Goal: Task Accomplishment & Management: Use online tool/utility

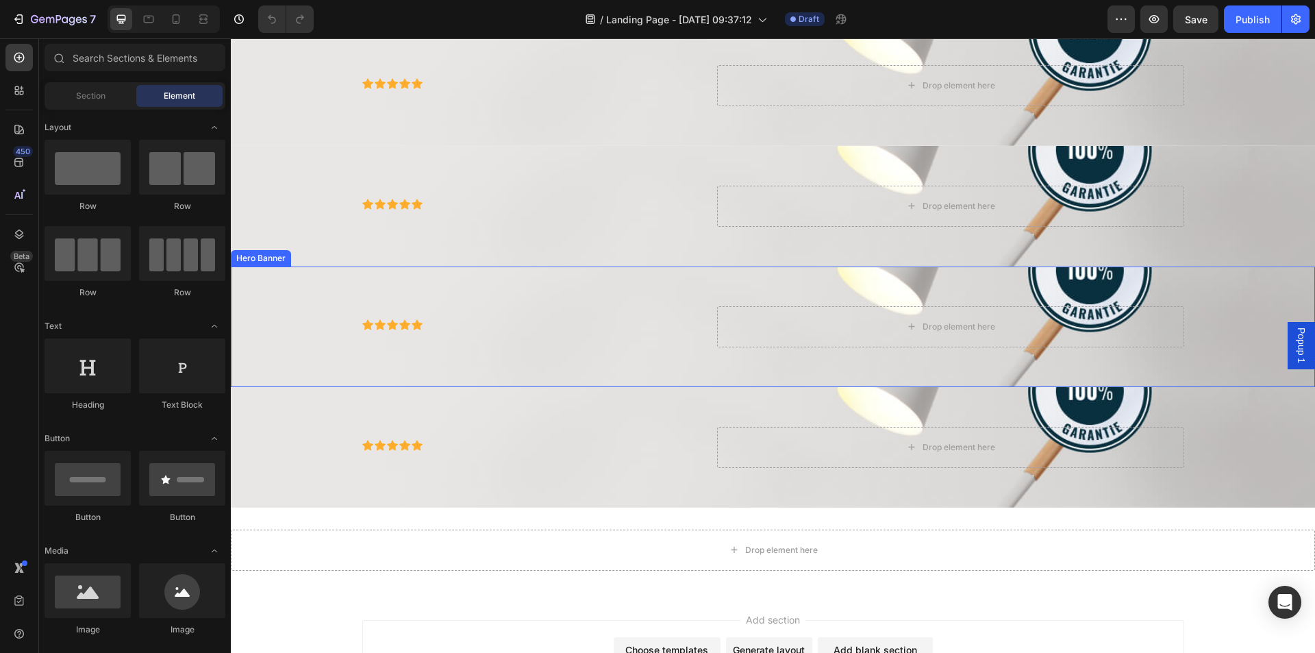
scroll to position [160, 0]
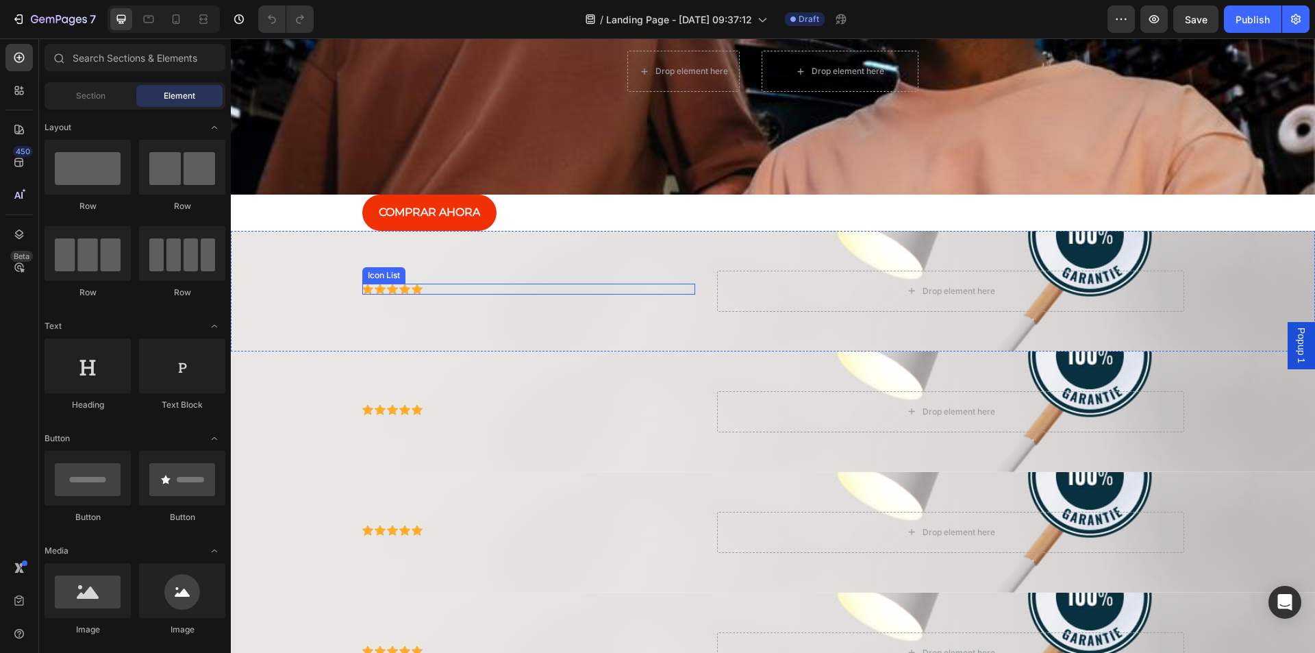
click at [475, 288] on div "Icon Icon Icon Icon Icon" at bounding box center [529, 289] width 334 height 11
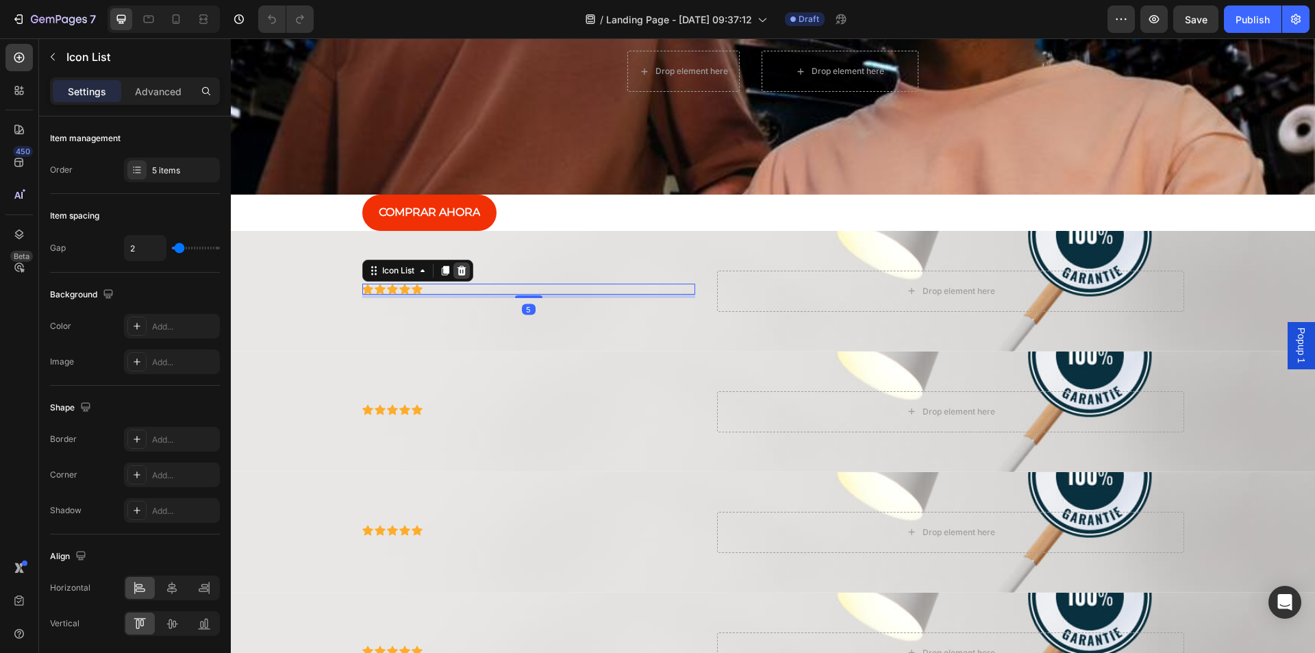
click at [458, 268] on icon at bounding box center [461, 271] width 9 height 10
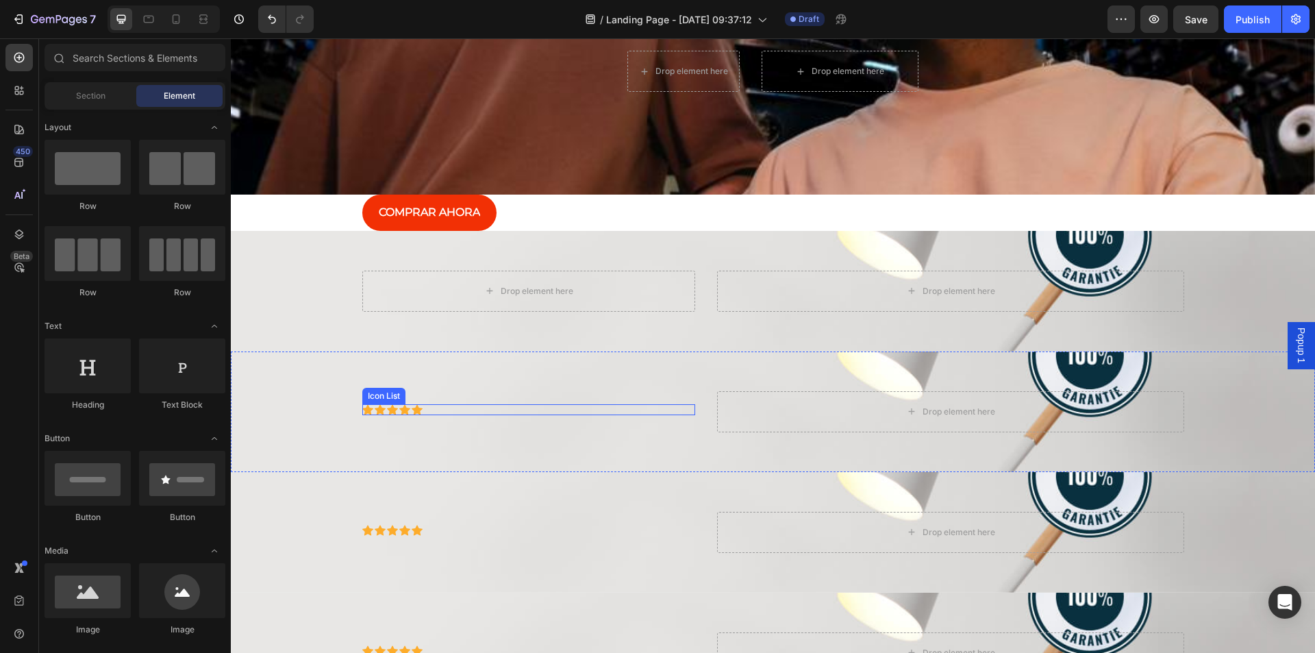
click at [431, 410] on div "Icon Icon Icon Icon Icon" at bounding box center [529, 409] width 334 height 11
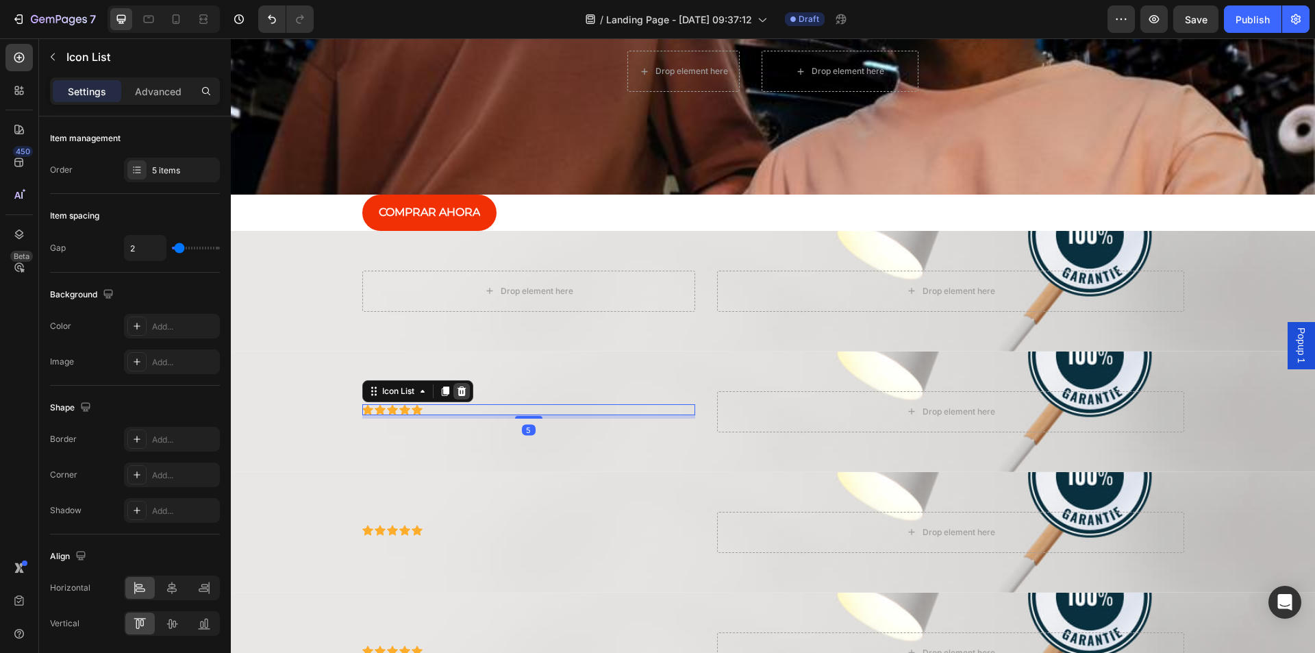
click at [457, 390] on icon at bounding box center [461, 391] width 9 height 10
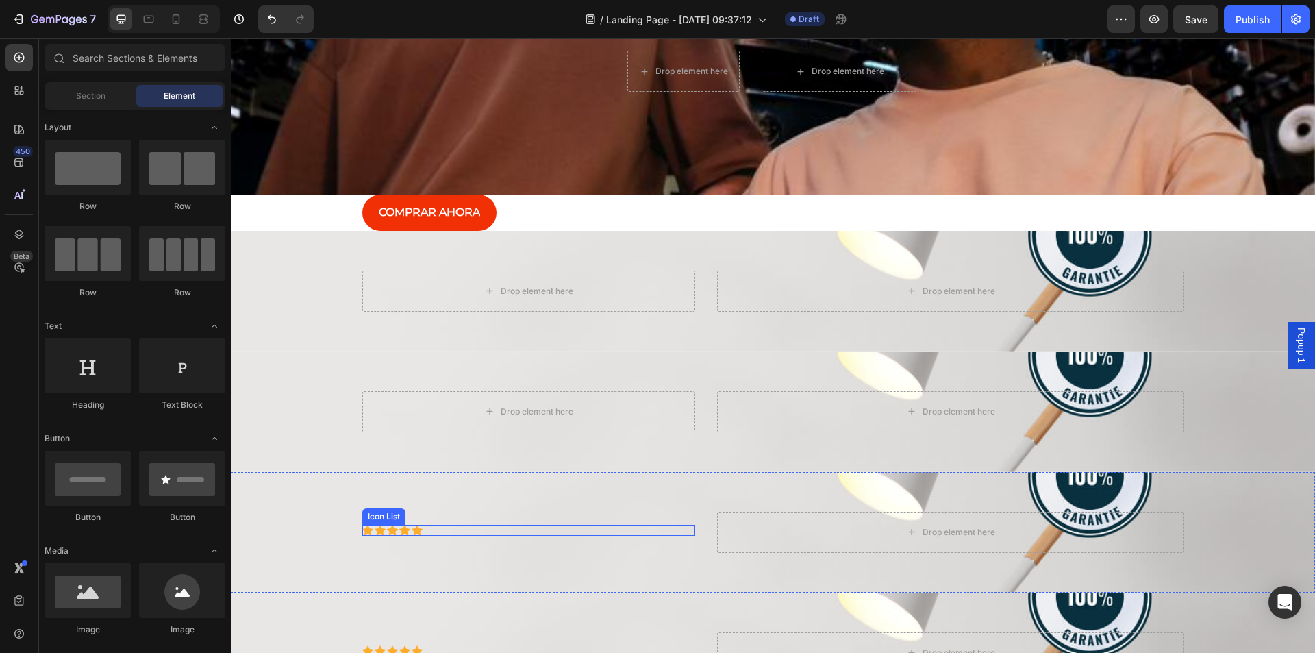
click at [426, 531] on div "Icon Icon Icon Icon Icon" at bounding box center [529, 530] width 334 height 11
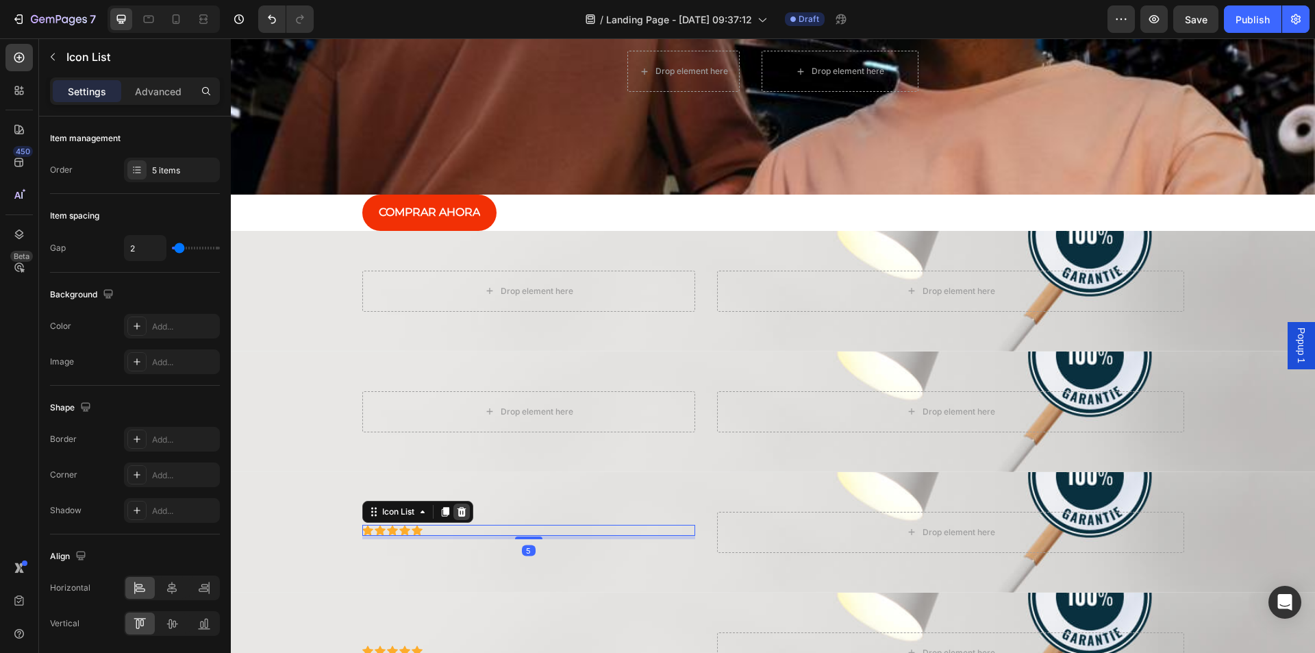
click at [460, 510] on icon at bounding box center [461, 512] width 9 height 10
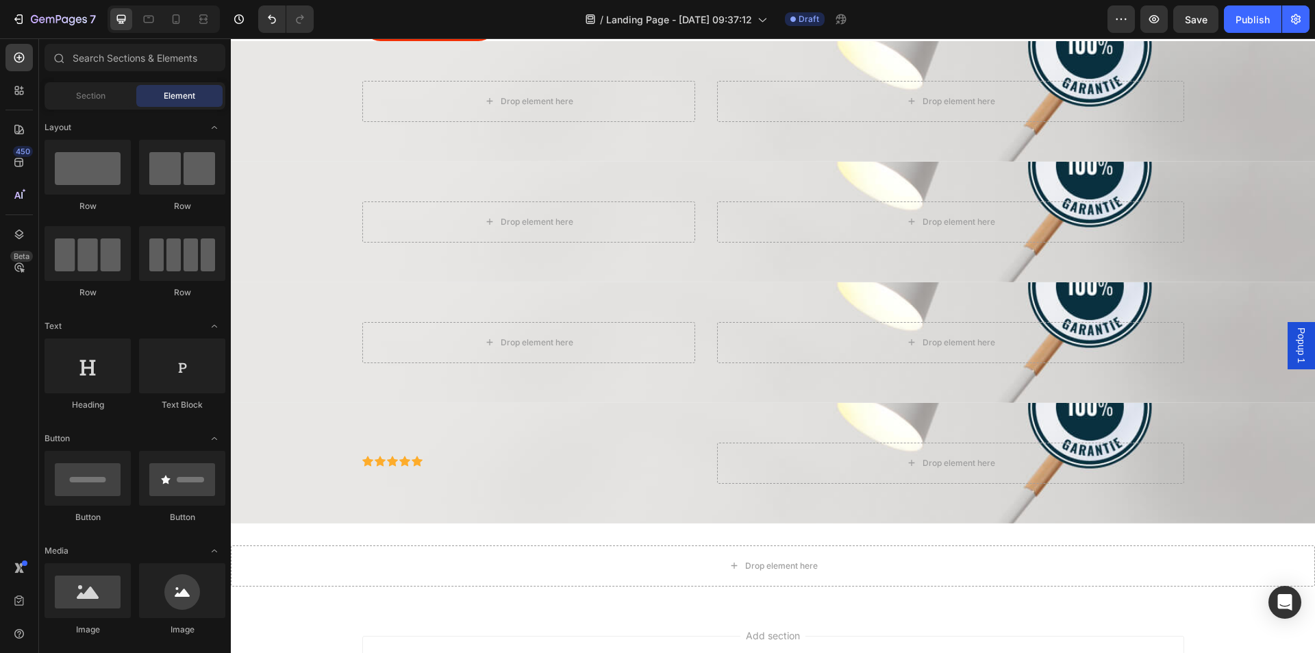
scroll to position [365, 0]
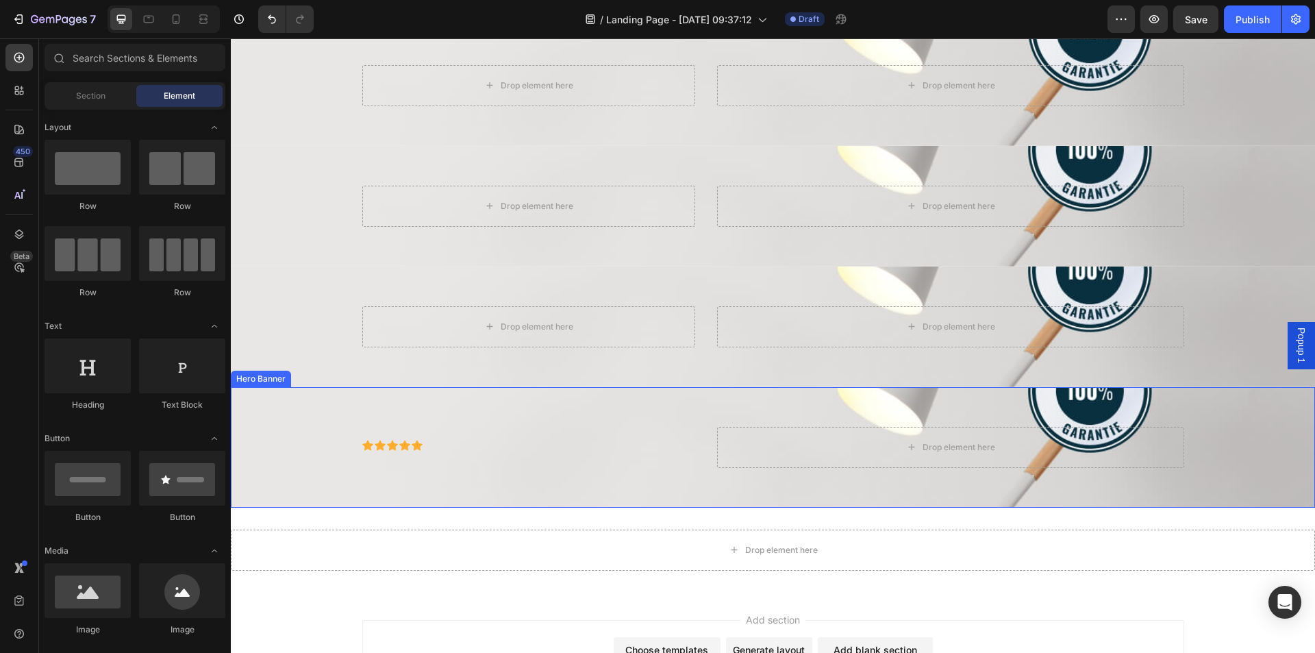
click at [404, 457] on div "Icon Icon Icon Icon Icon Icon List" at bounding box center [529, 447] width 334 height 41
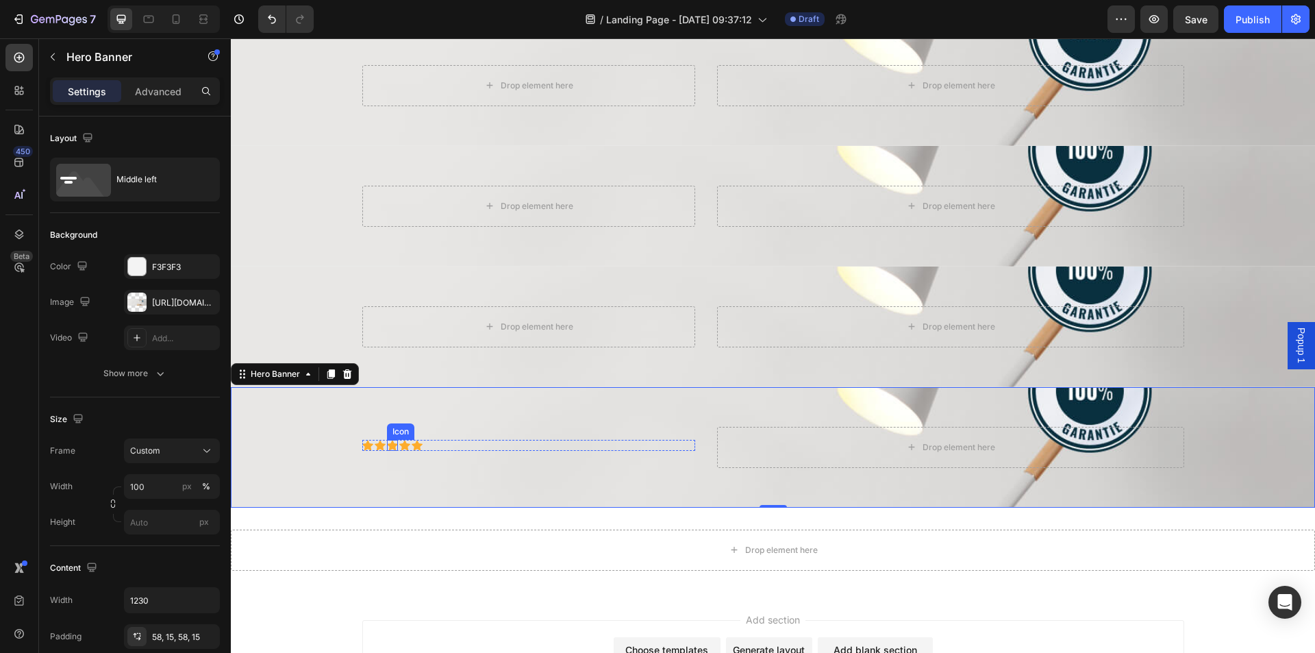
click at [391, 440] on div "Icon" at bounding box center [392, 445] width 11 height 11
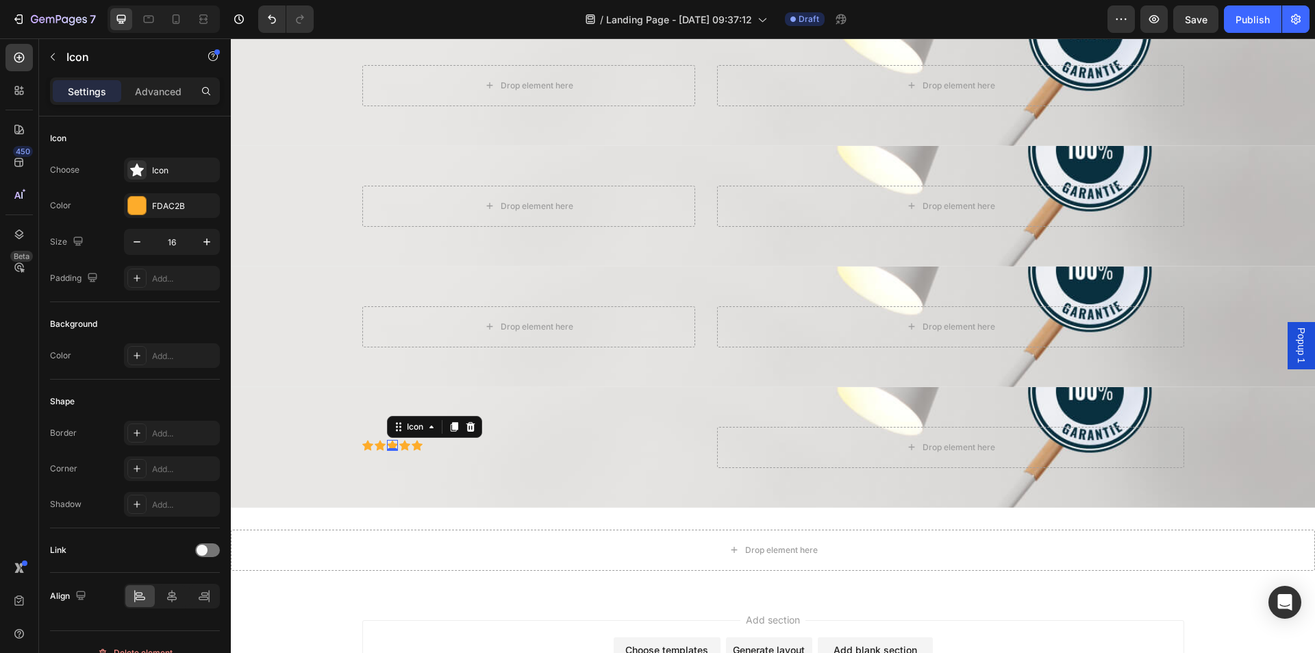
click at [528, 466] on div "Icon Icon Icon 0 Icon Icon Icon List" at bounding box center [529, 447] width 334 height 41
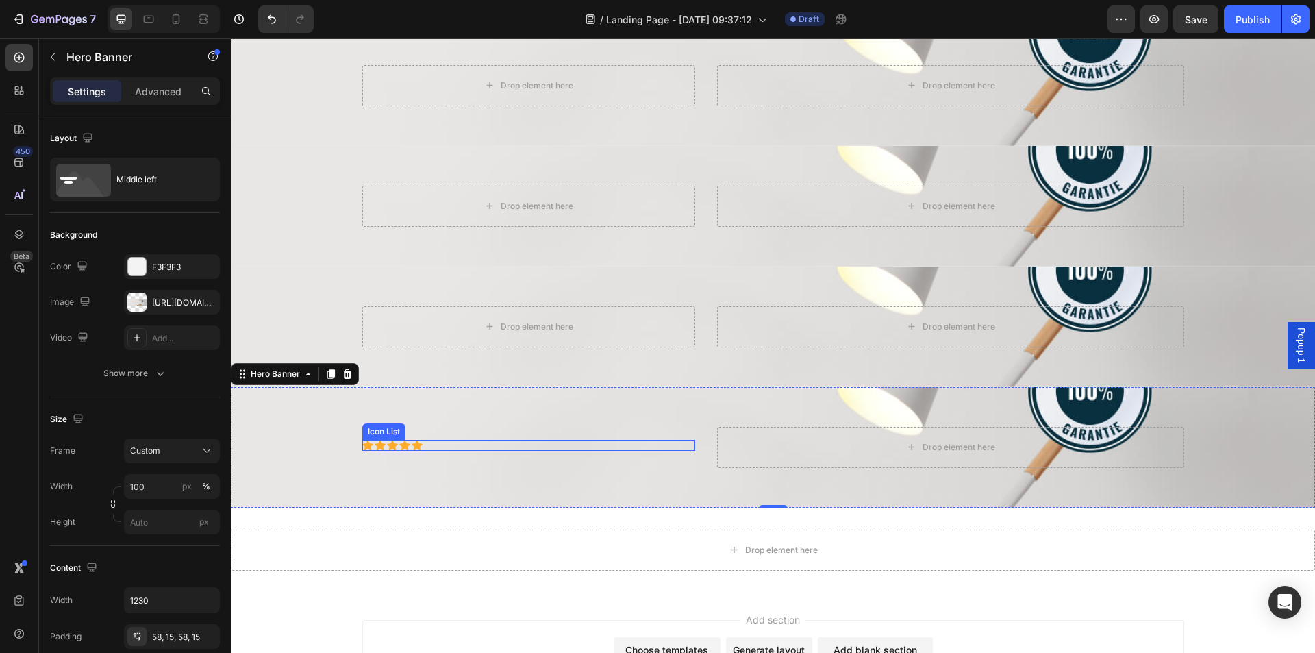
click at [433, 448] on div "Icon Icon Icon Icon Icon" at bounding box center [529, 445] width 334 height 11
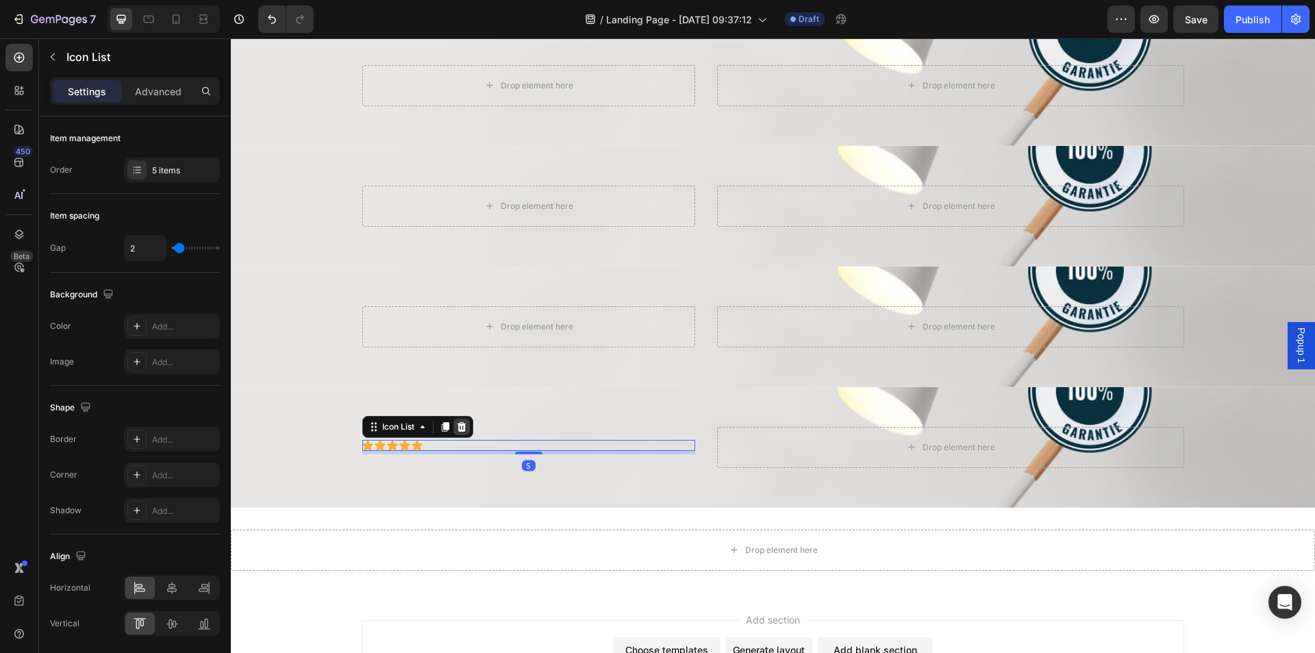
click at [457, 424] on icon at bounding box center [461, 427] width 9 height 10
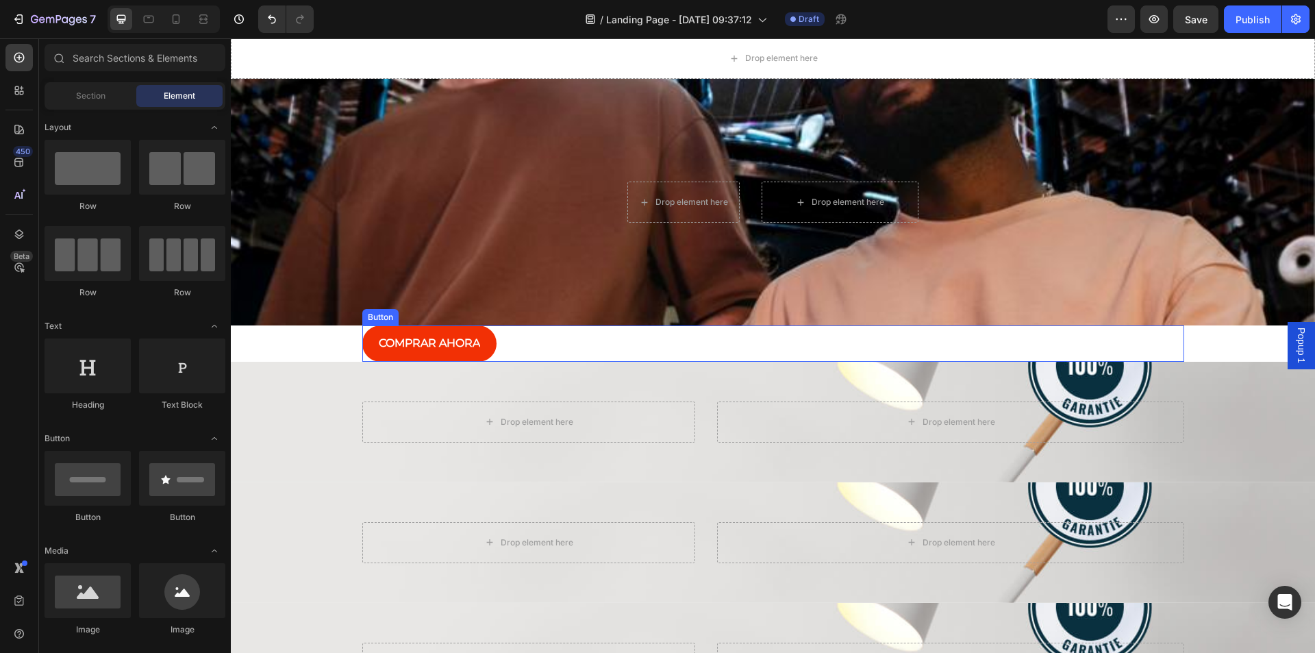
scroll to position [0, 0]
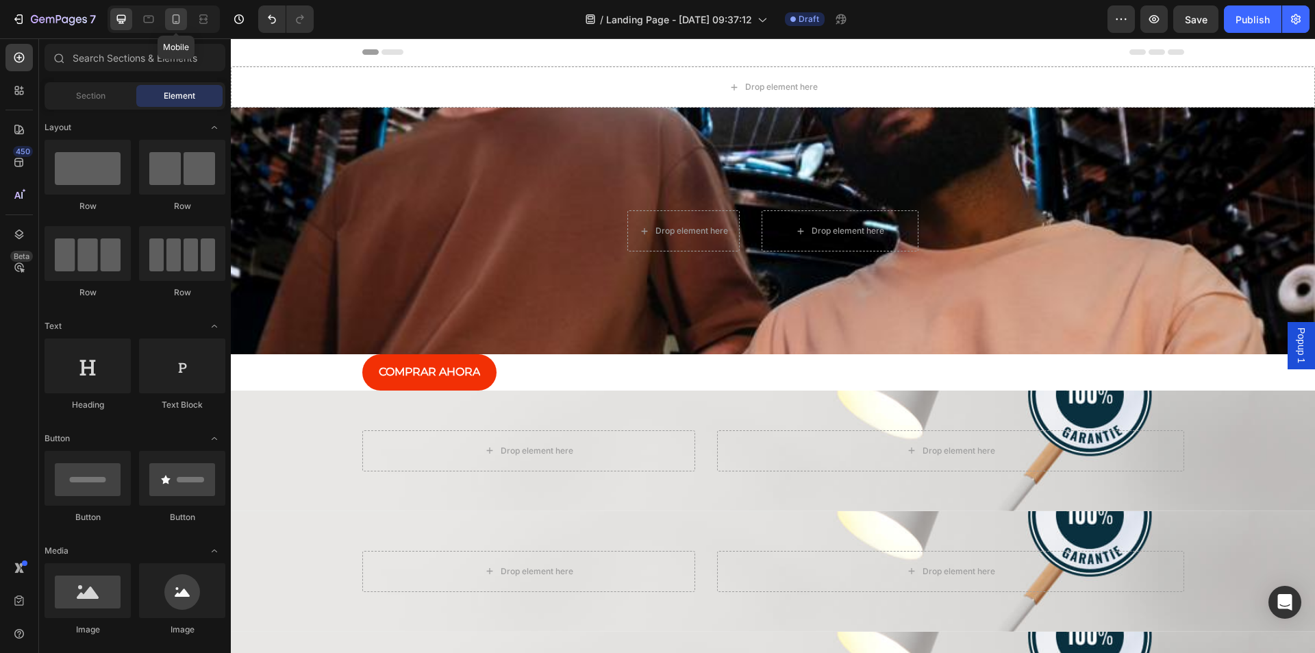
click at [174, 12] on icon at bounding box center [176, 19] width 14 height 14
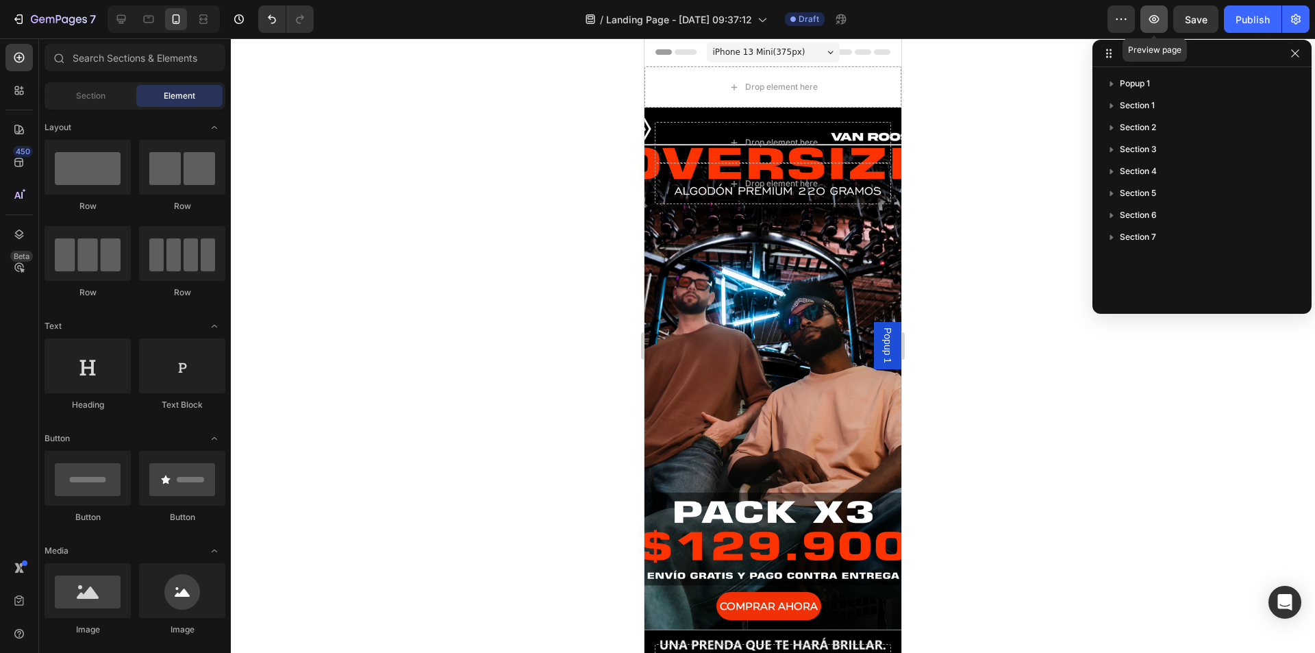
click at [1149, 16] on icon "button" at bounding box center [1154, 19] width 14 height 14
click at [1179, 16] on button "Save" at bounding box center [1195, 18] width 45 height 27
click at [1146, 21] on button "button" at bounding box center [1153, 18] width 27 height 27
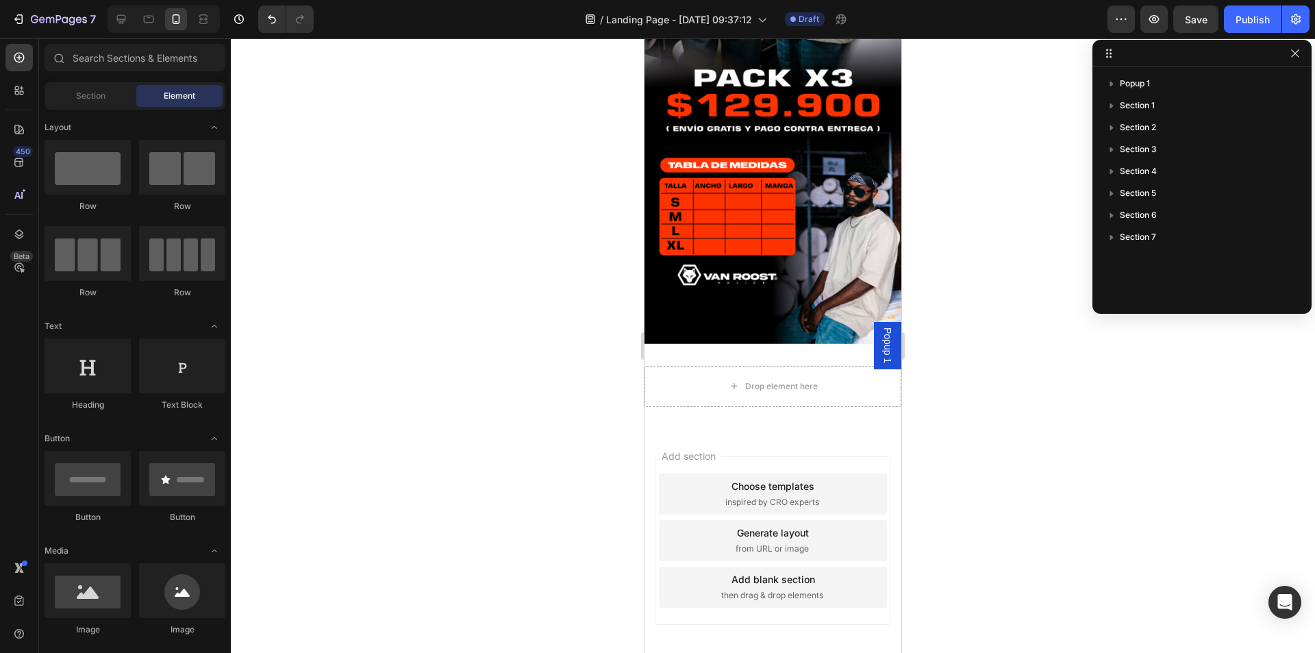
scroll to position [1684, 0]
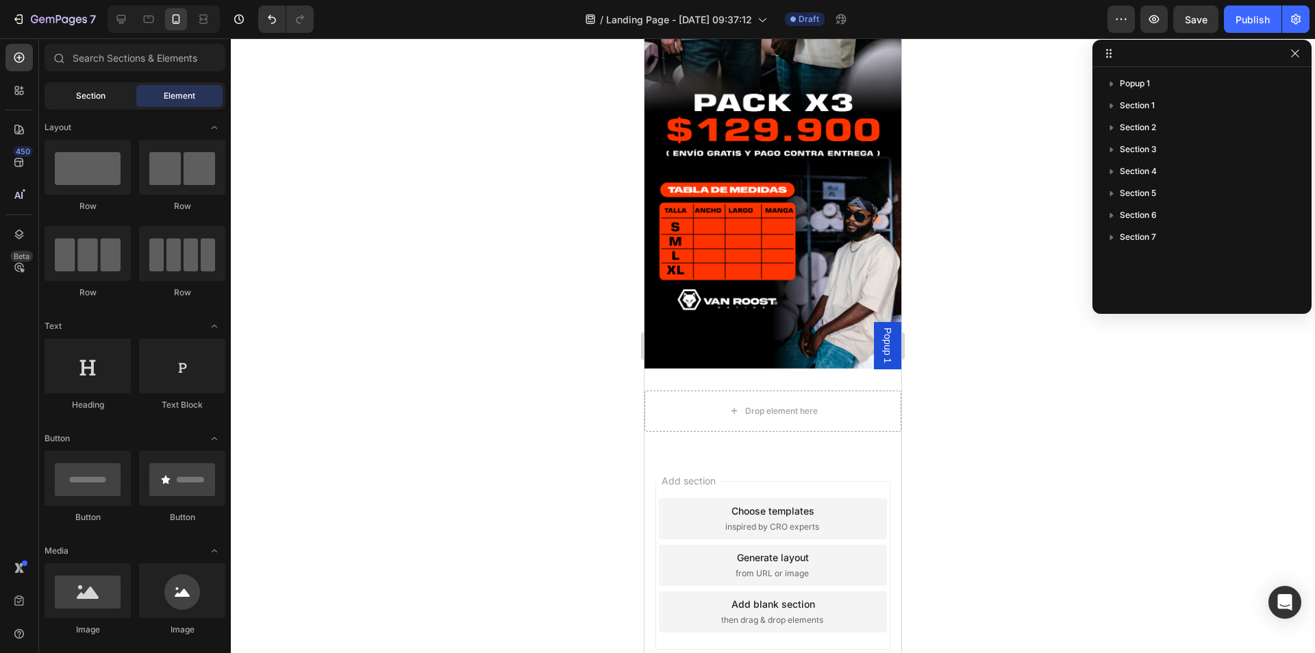
click at [73, 93] on div "Section" at bounding box center [90, 96] width 86 height 22
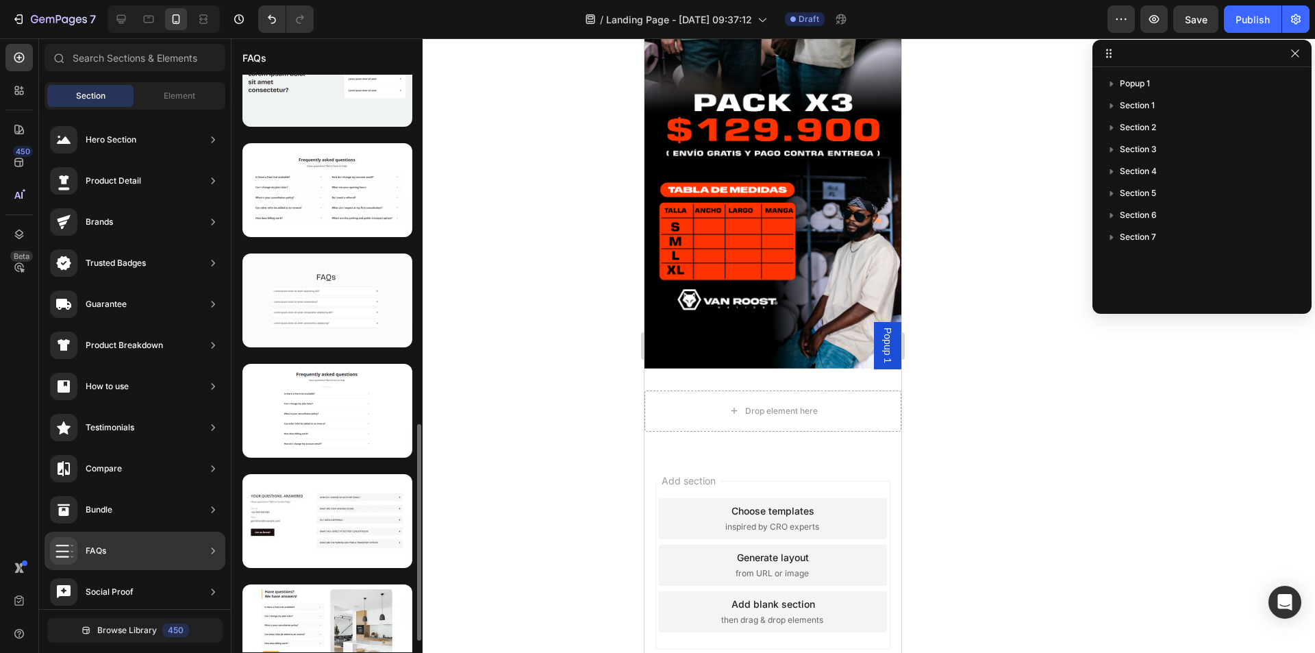
scroll to position [958, 0]
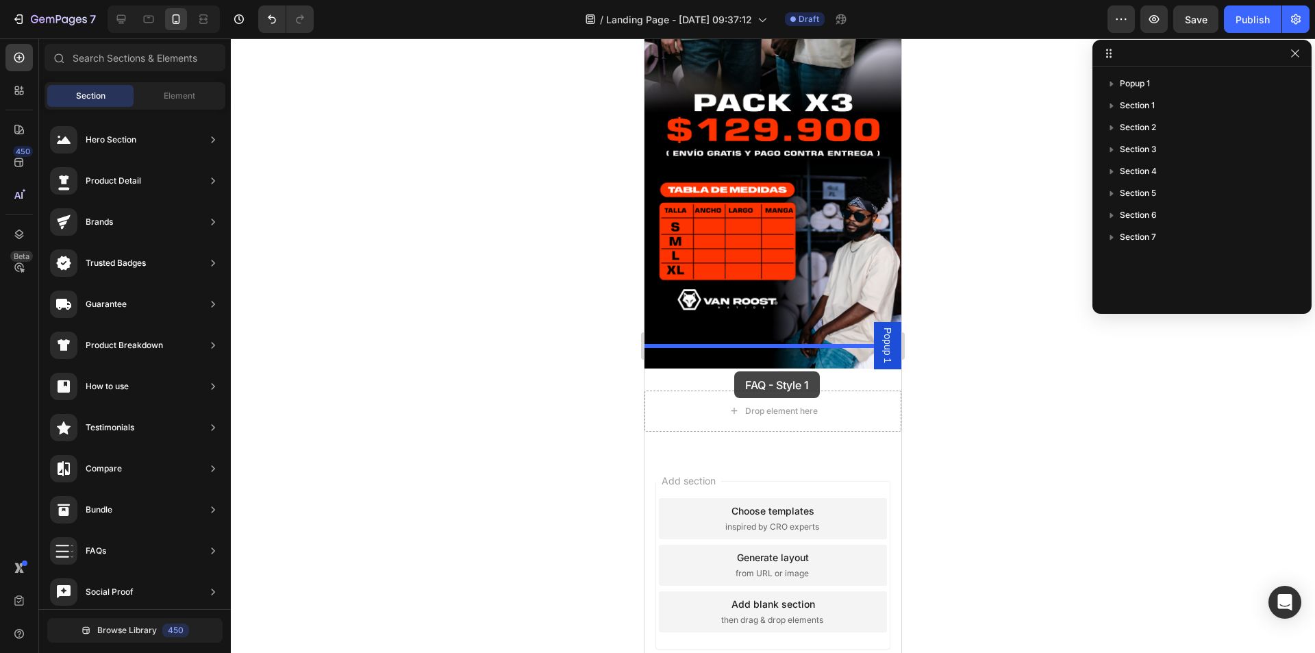
drag, startPoint x: 897, startPoint y: 396, endPoint x: 734, endPoint y: 371, distance: 164.8
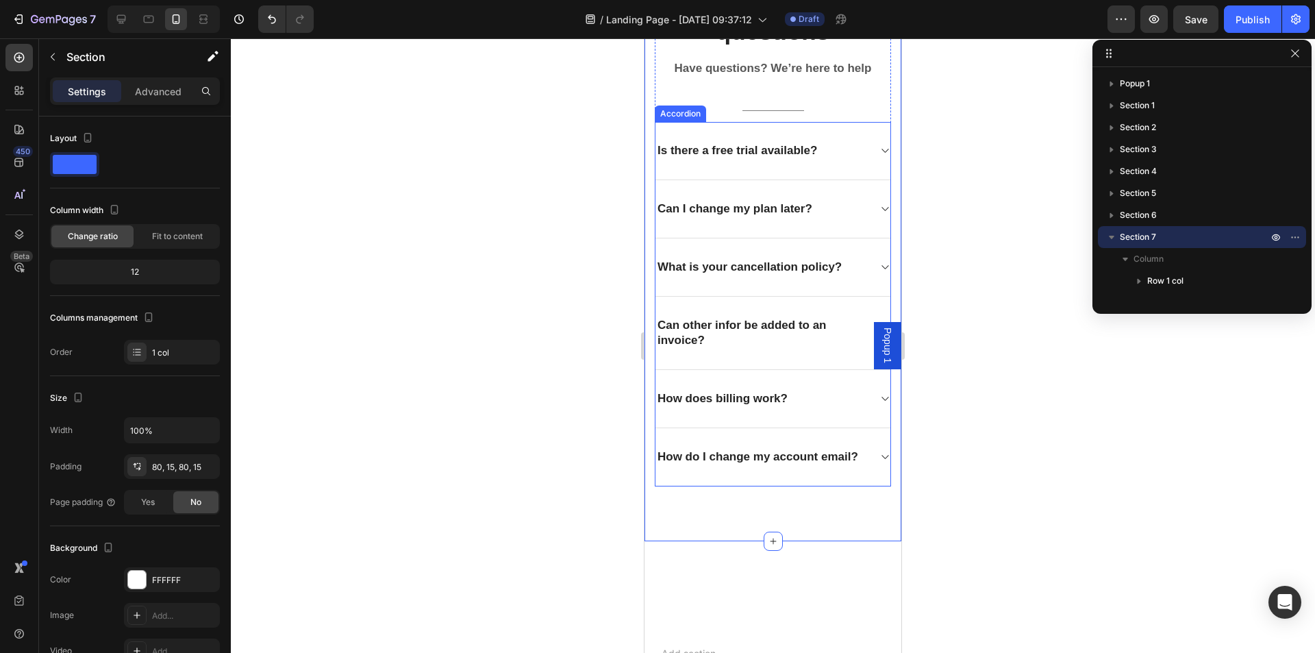
scroll to position [1970, 0]
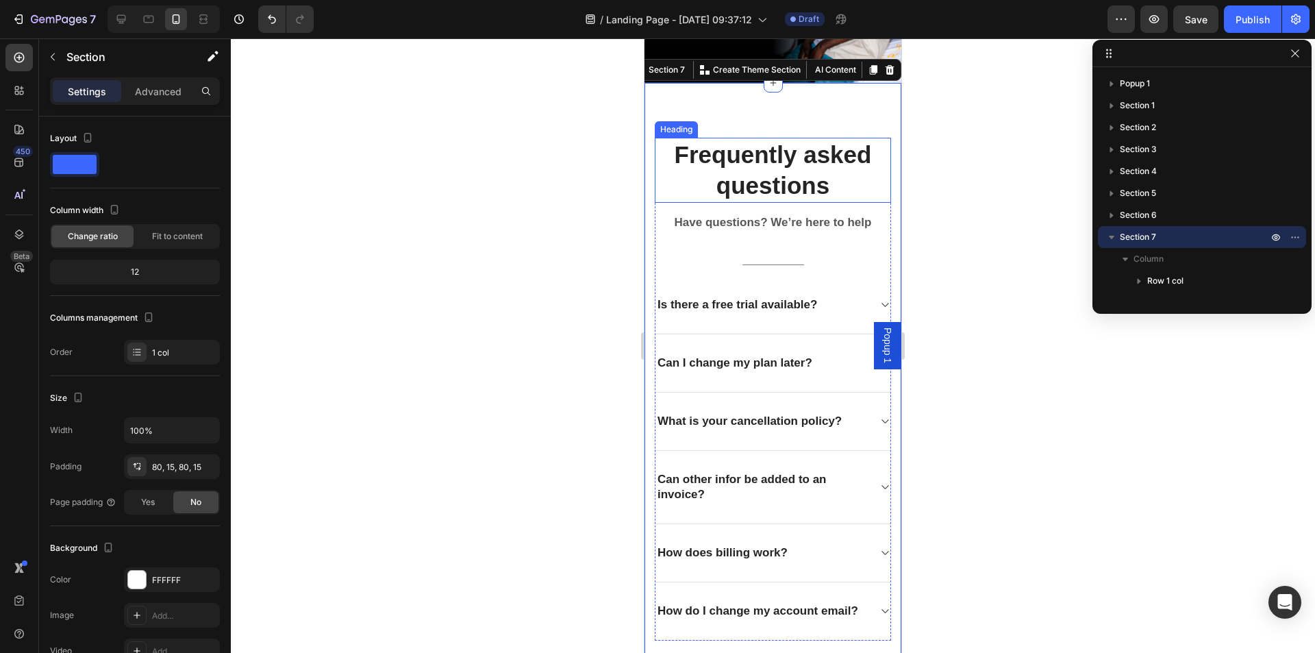
click at [729, 139] on p "Frequently asked questions" at bounding box center [773, 170] width 234 height 62
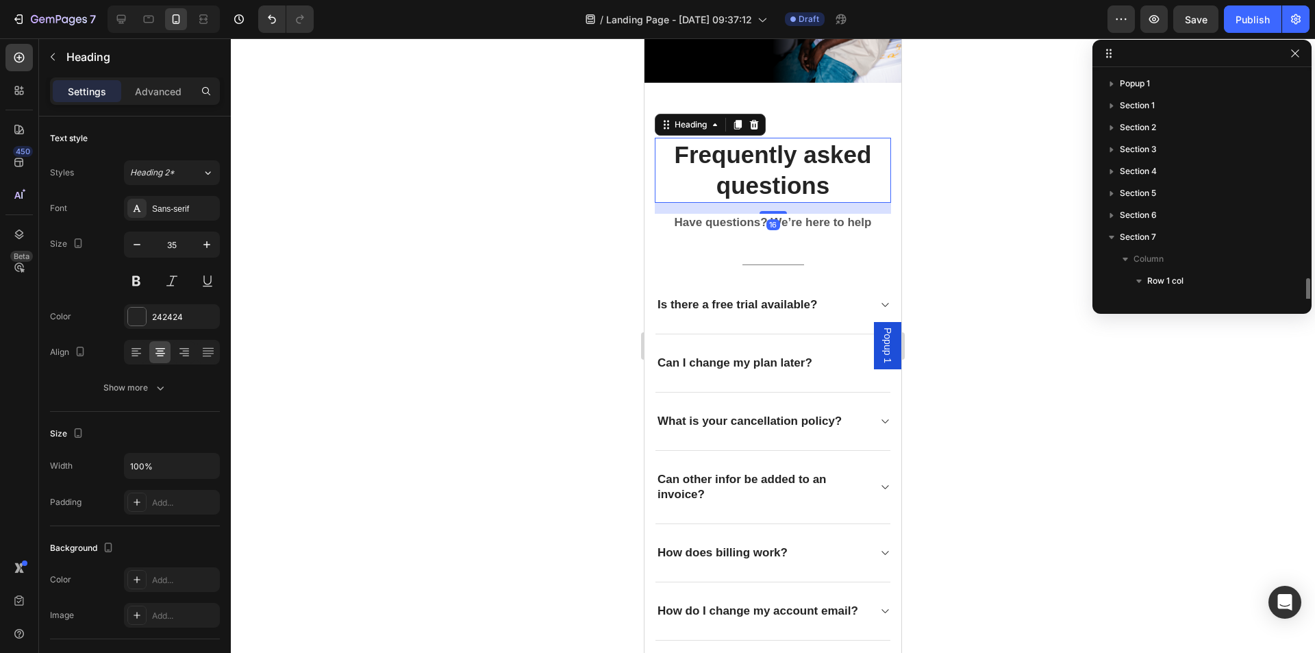
scroll to position [125, 0]
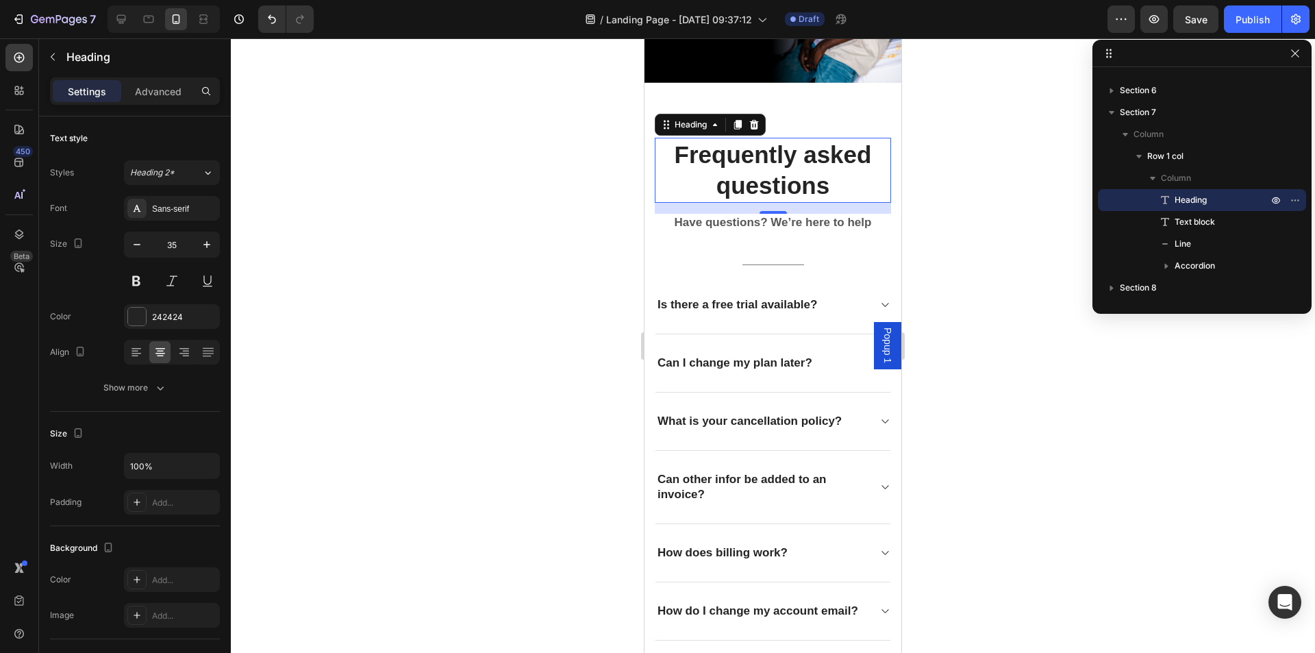
click at [762, 154] on p "Frequently asked questions" at bounding box center [773, 170] width 234 height 62
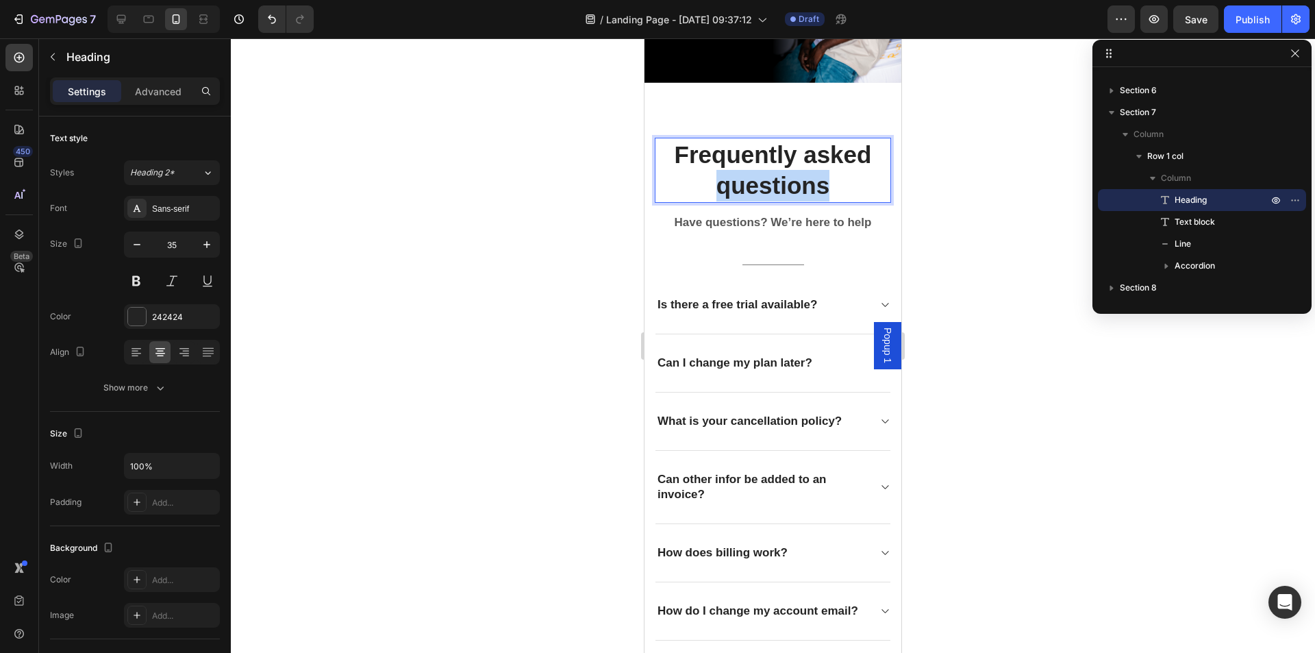
click at [762, 154] on p "Frequently asked questions" at bounding box center [773, 170] width 234 height 62
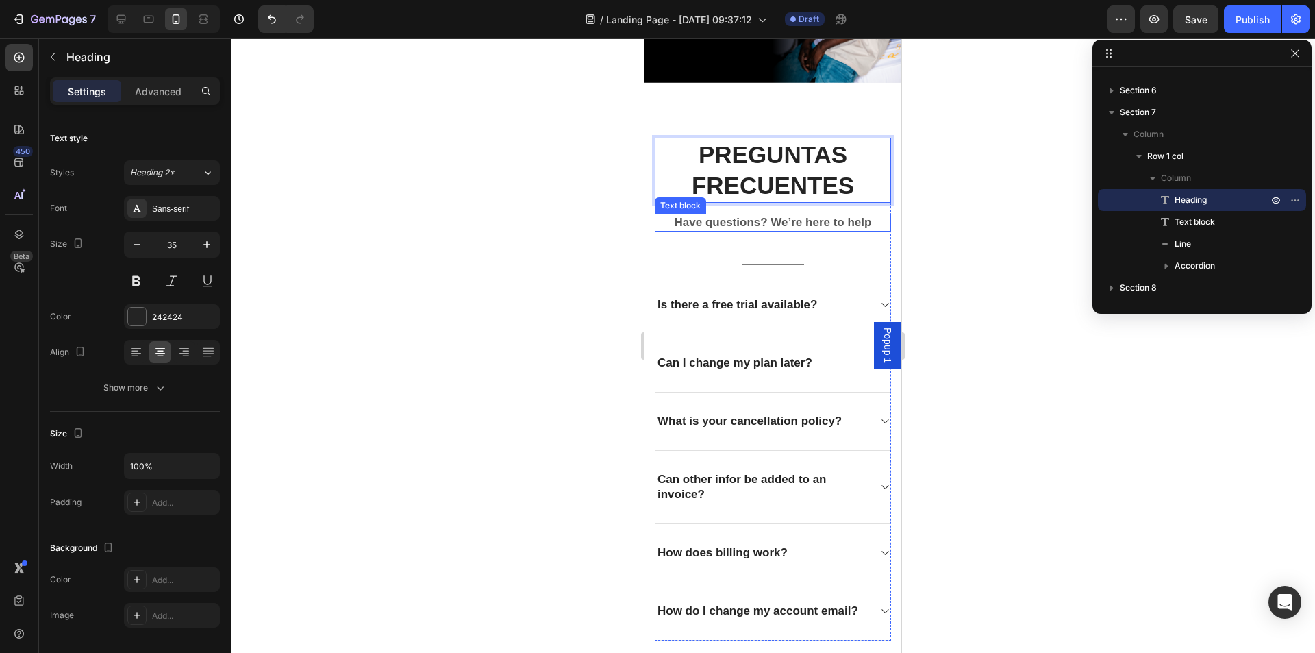
click at [704, 215] on p "Have questions? We’re here to help" at bounding box center [773, 222] width 234 height 15
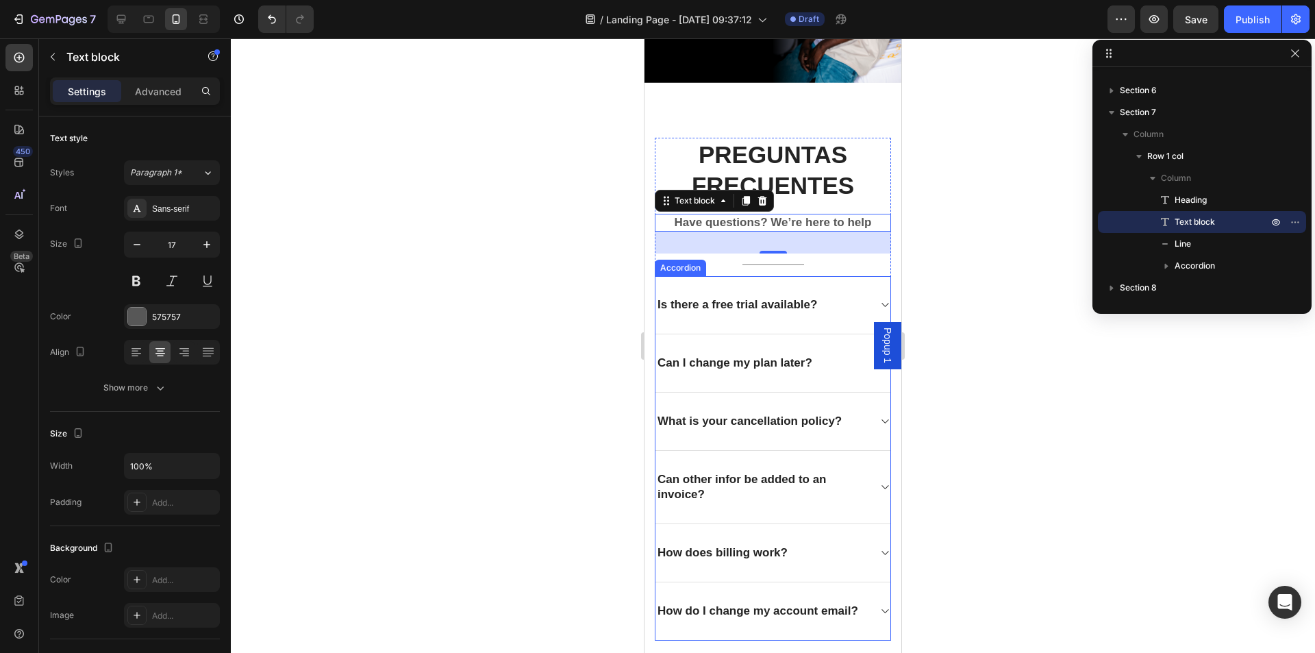
click at [879, 299] on icon at bounding box center [884, 304] width 10 height 11
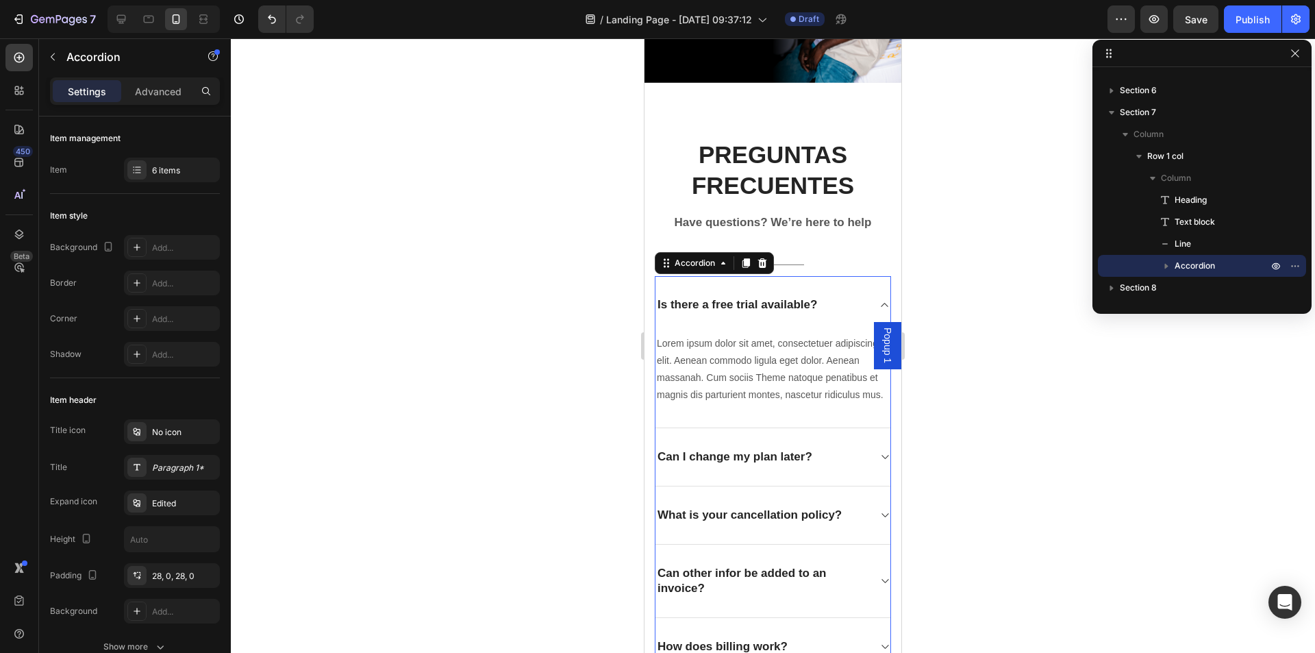
click at [879, 299] on icon at bounding box center [884, 304] width 10 height 11
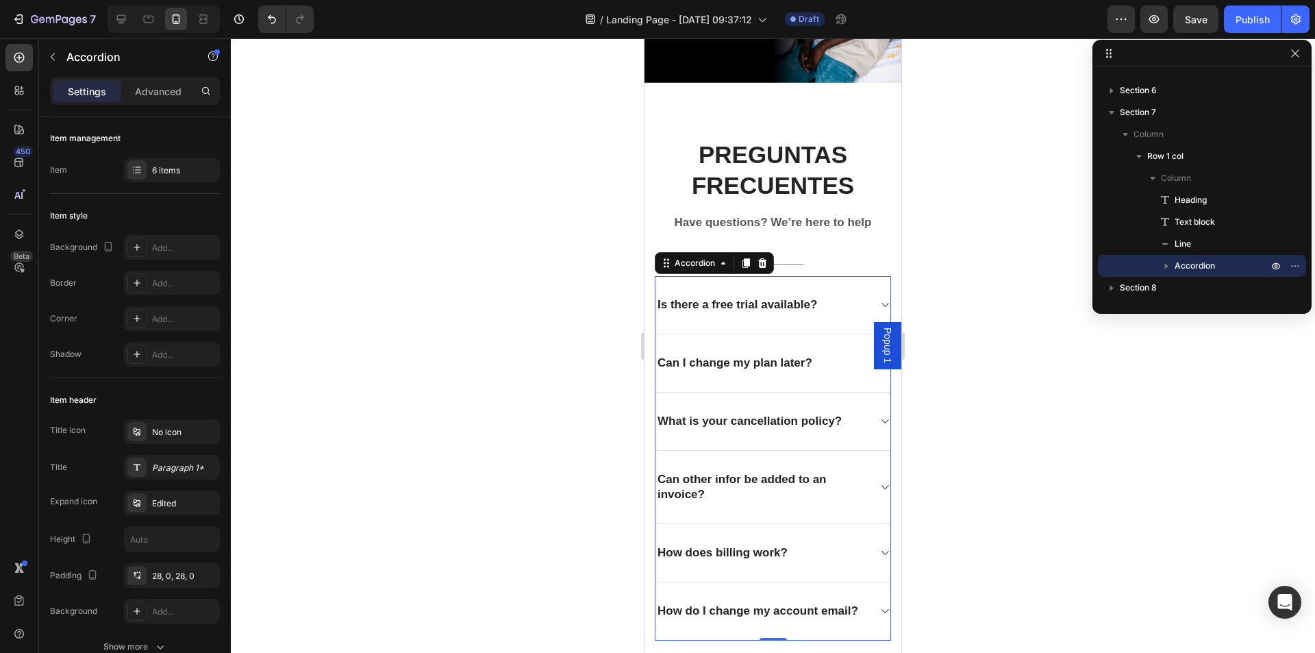
scroll to position [2381, 0]
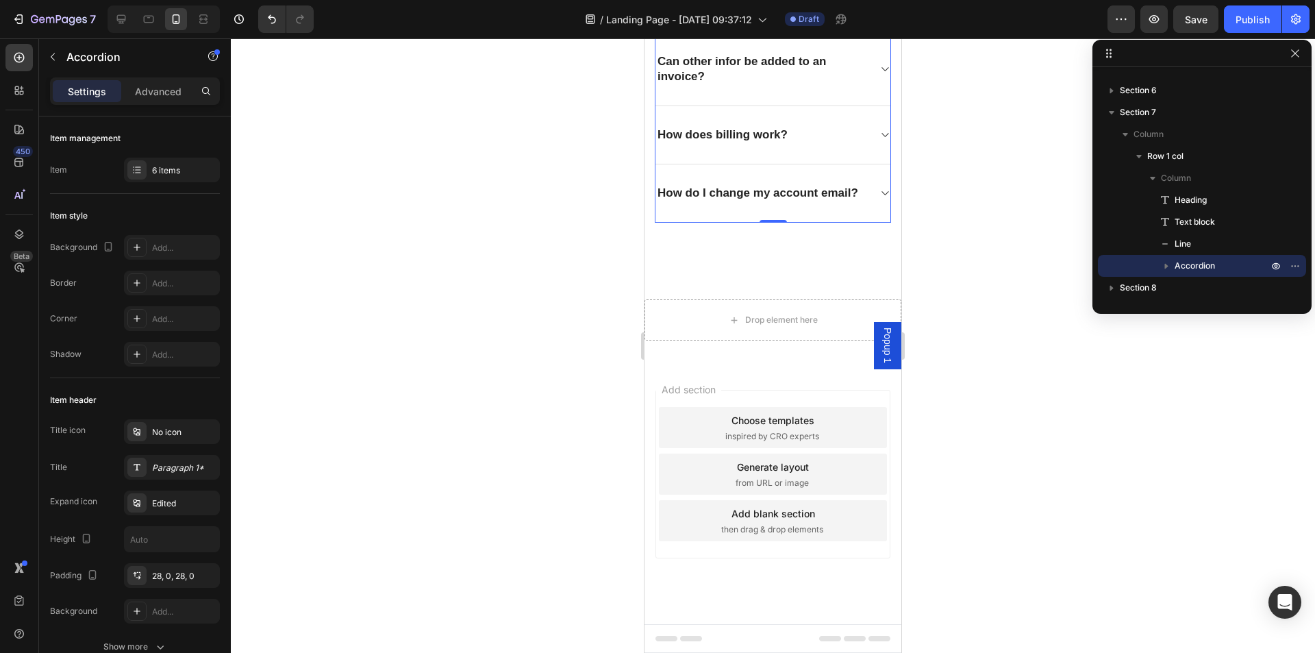
click at [501, 298] on div at bounding box center [773, 345] width 1084 height 614
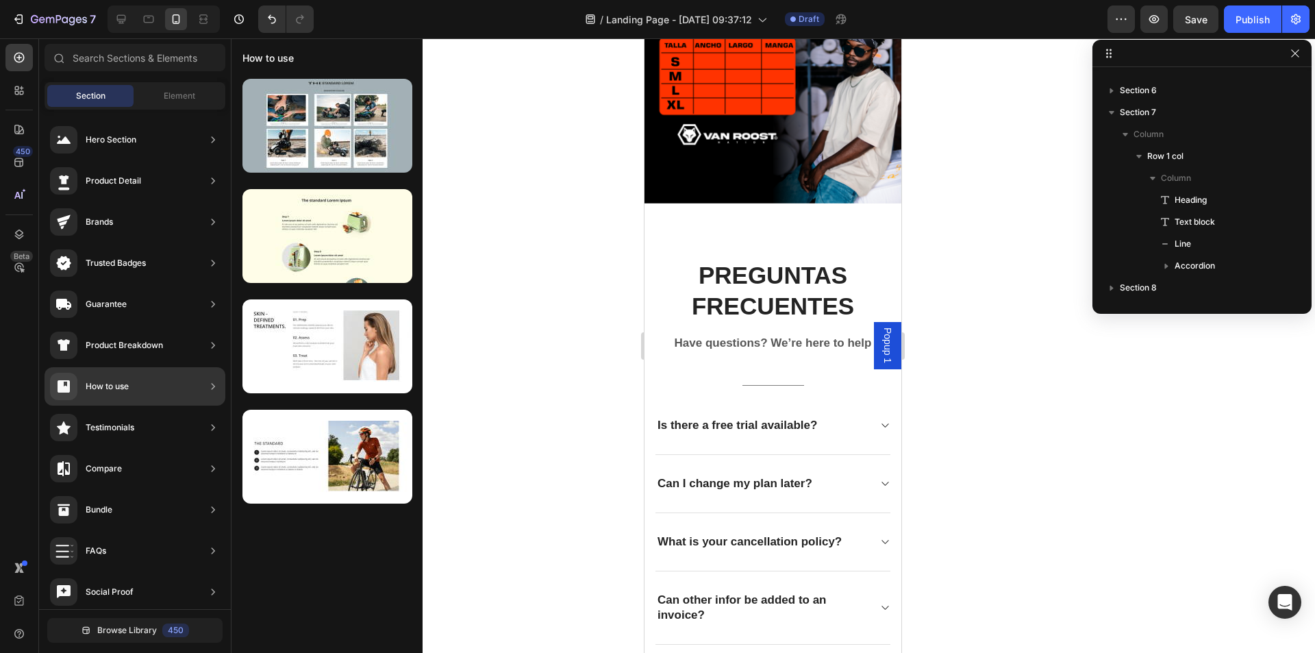
scroll to position [0, 0]
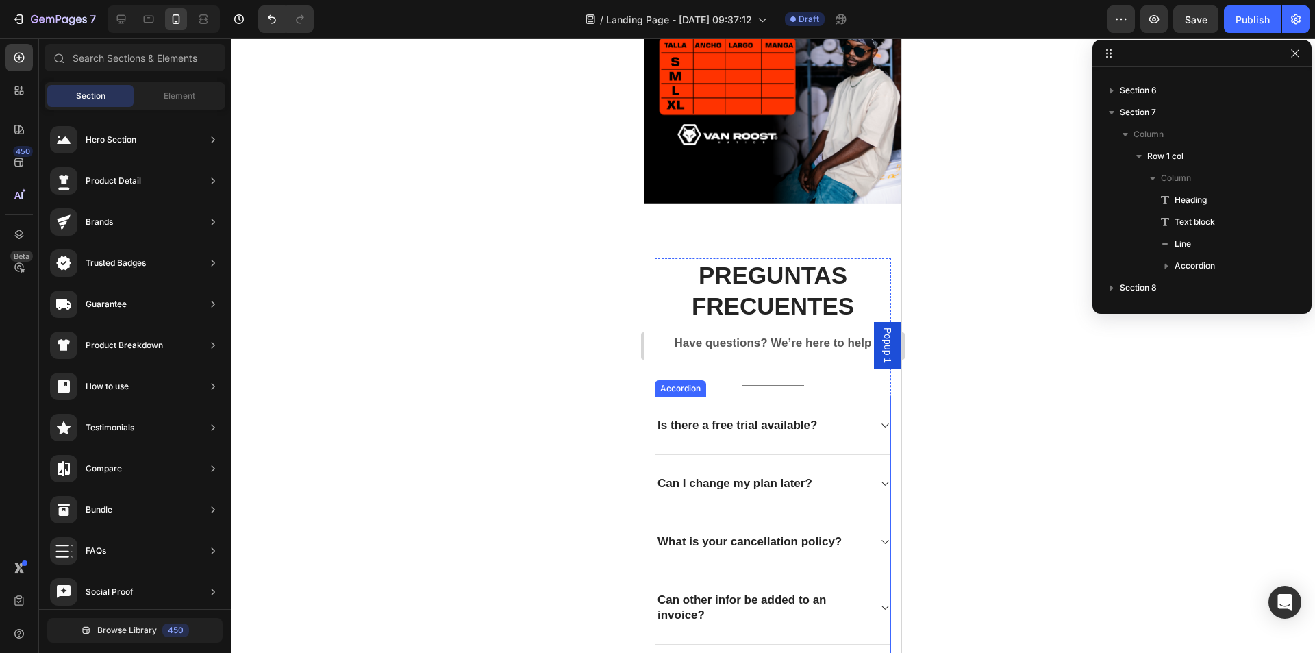
click at [715, 416] on div "Is there a free trial available?" at bounding box center [737, 425] width 164 height 19
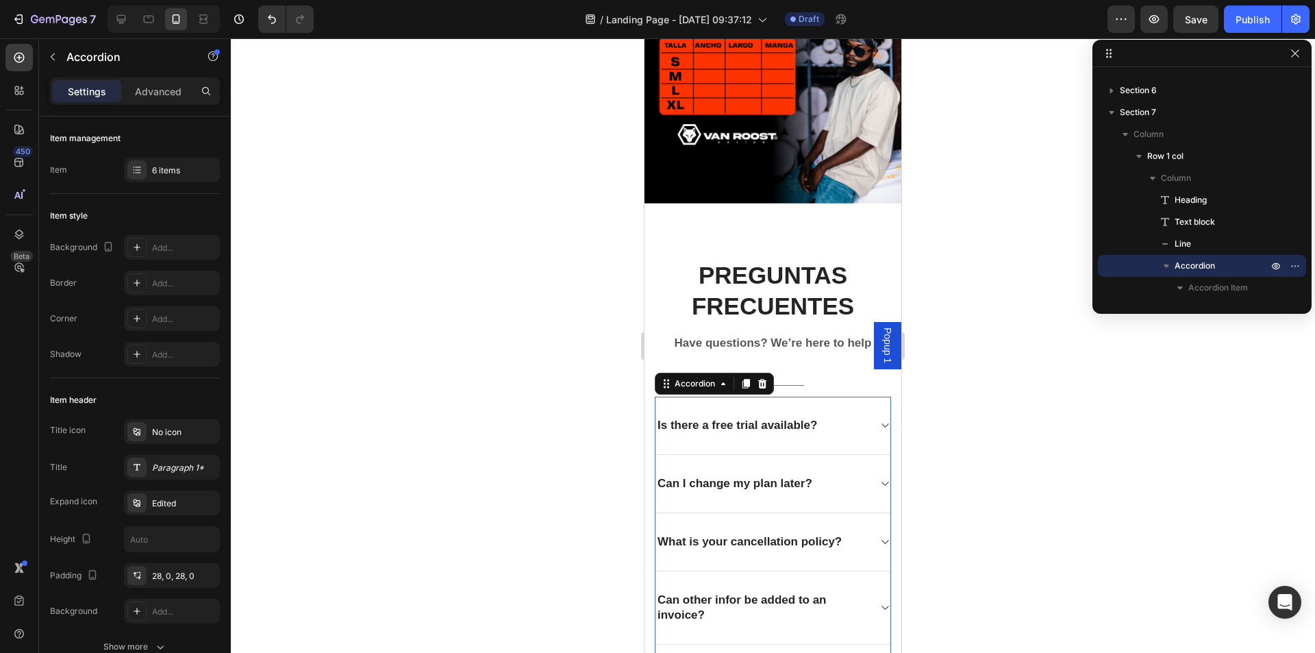
click at [724, 416] on div "Is there a free trial available?" at bounding box center [737, 425] width 164 height 19
click at [724, 418] on p "Is there a free trial available?" at bounding box center [737, 425] width 160 height 15
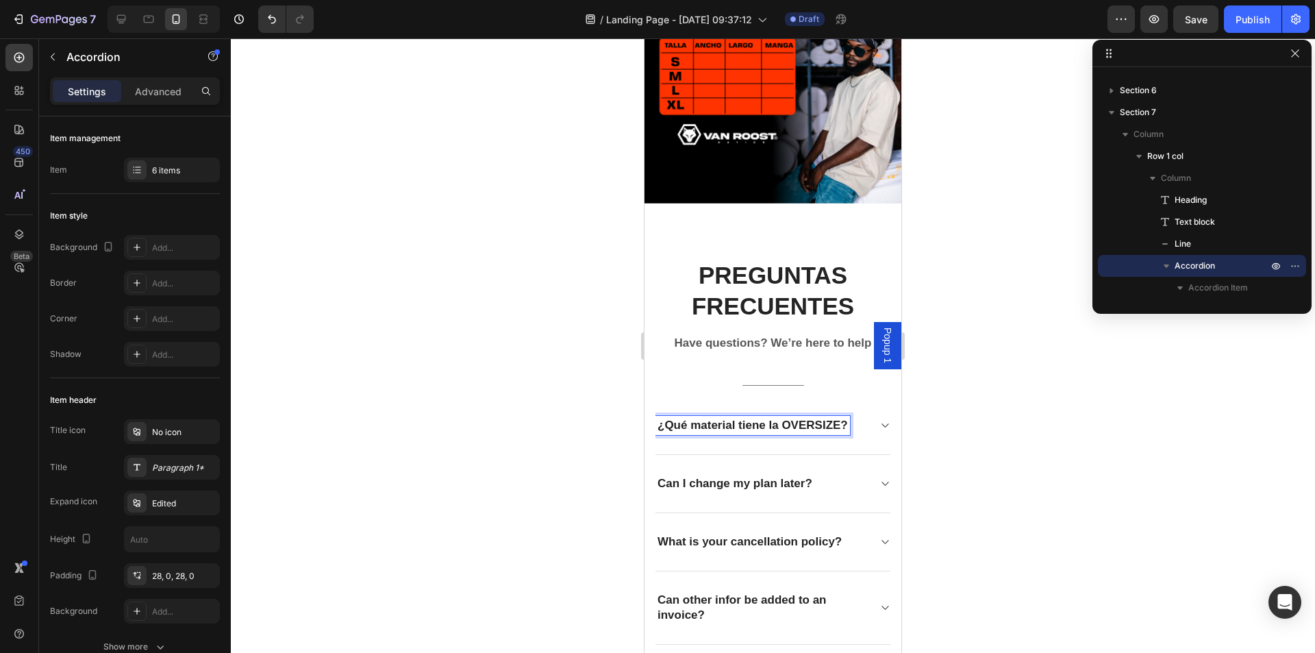
click at [881, 423] on icon at bounding box center [884, 425] width 7 height 4
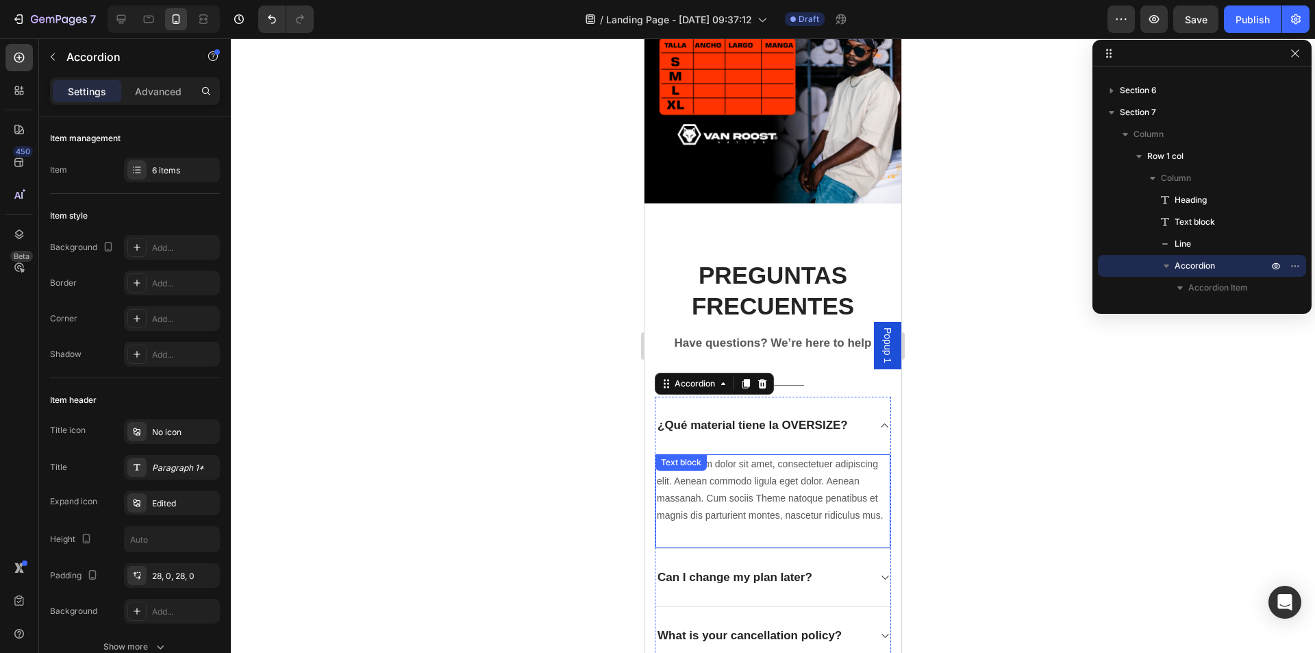
click at [685, 456] on p "Lorem ipsum dolor sit amet, consectetuer adipiscing elit. Aenean commodo ligula…" at bounding box center [773, 489] width 232 height 69
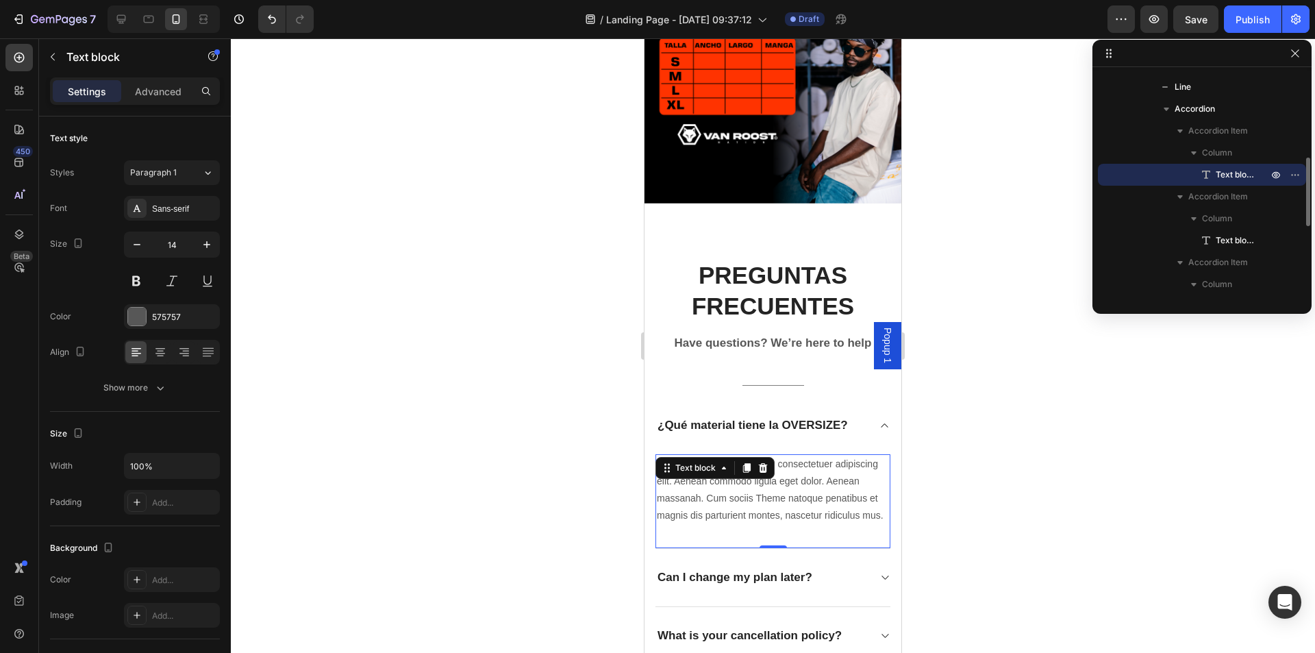
click at [677, 525] on div "Lorem ipsum dolor sit amet, consectetuer adipiscing elit. Aenean commodo ligula…" at bounding box center [772, 501] width 235 height 95
click at [690, 512] on p "Lorem ipsum dolor sit amet, consectetuer adipiscing elit. Aenean commodo ligula…" at bounding box center [773, 489] width 232 height 69
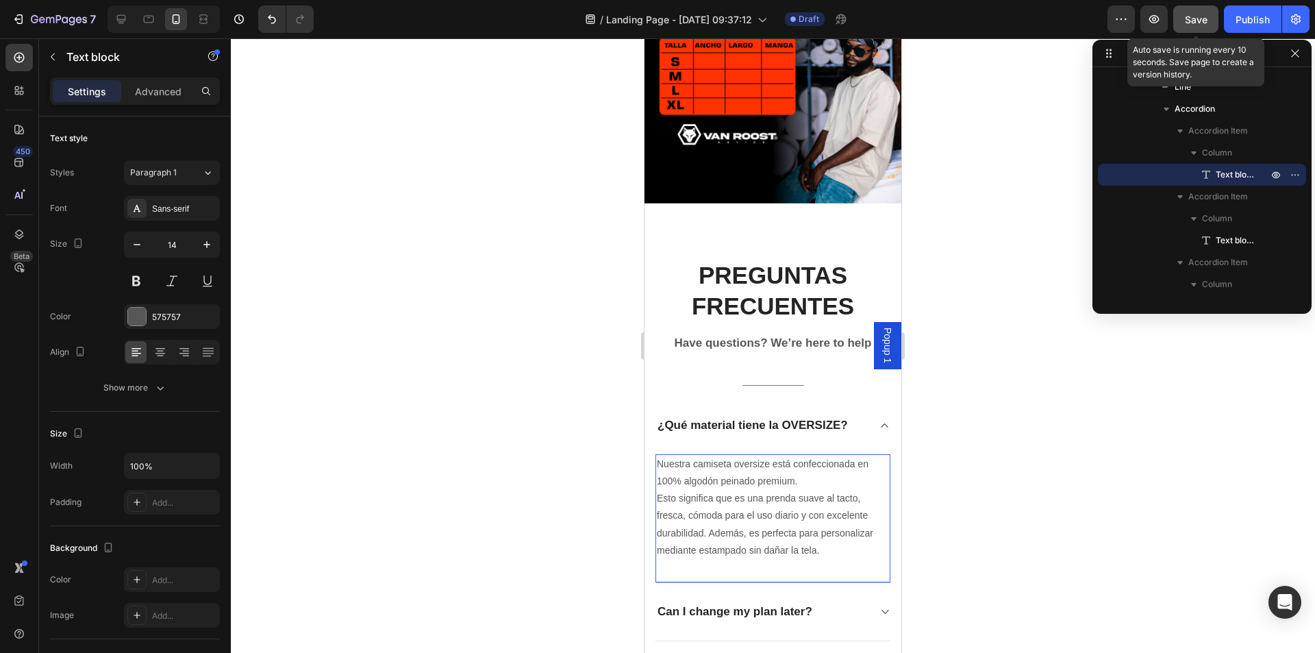
click at [1198, 15] on span "Save" at bounding box center [1196, 20] width 23 height 12
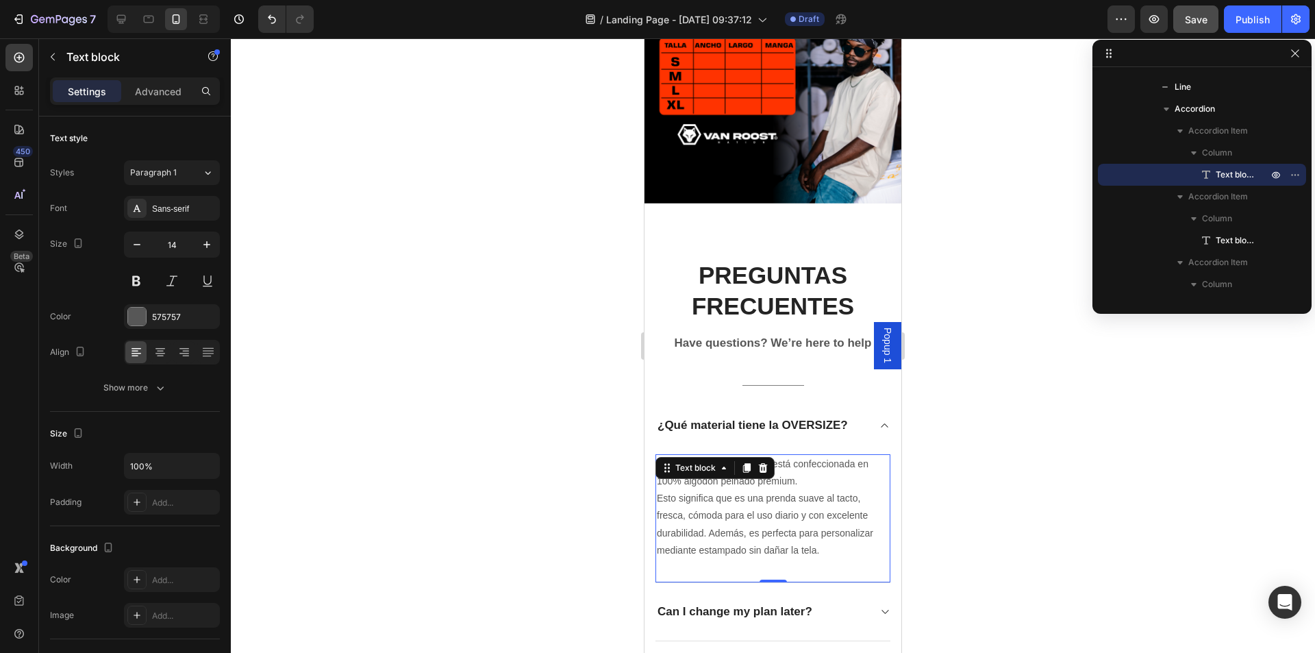
click at [527, 407] on div at bounding box center [773, 345] width 1084 height 614
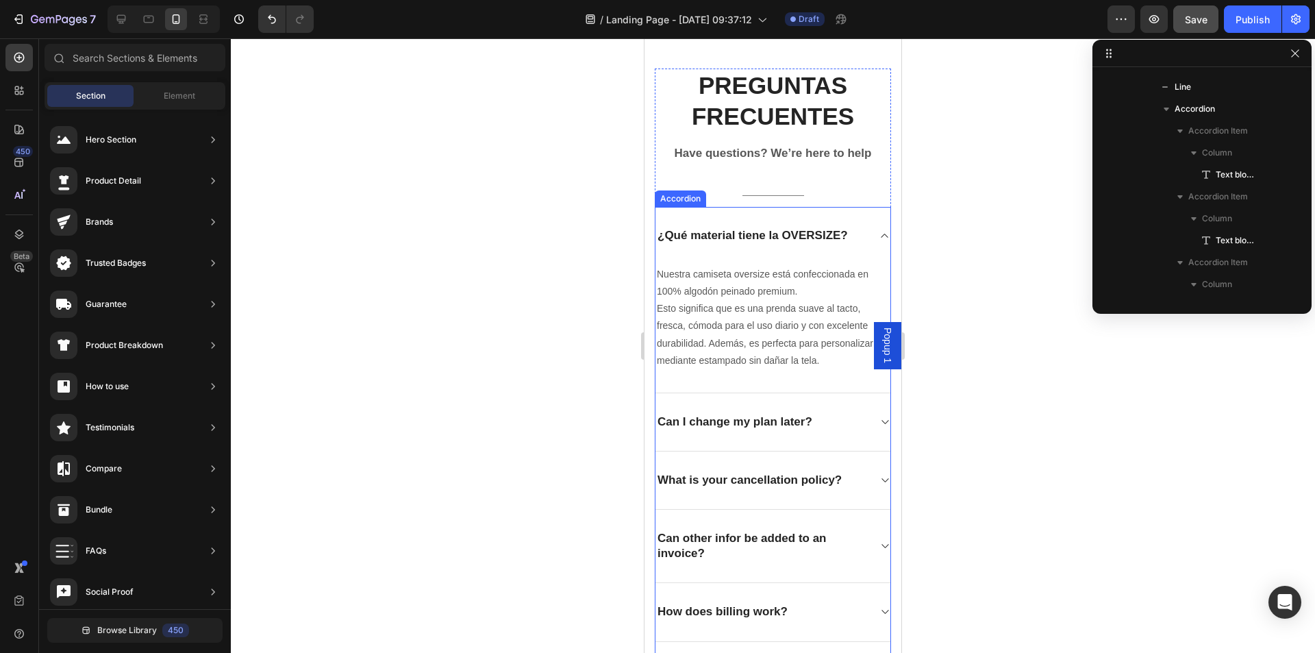
scroll to position [2055, 0]
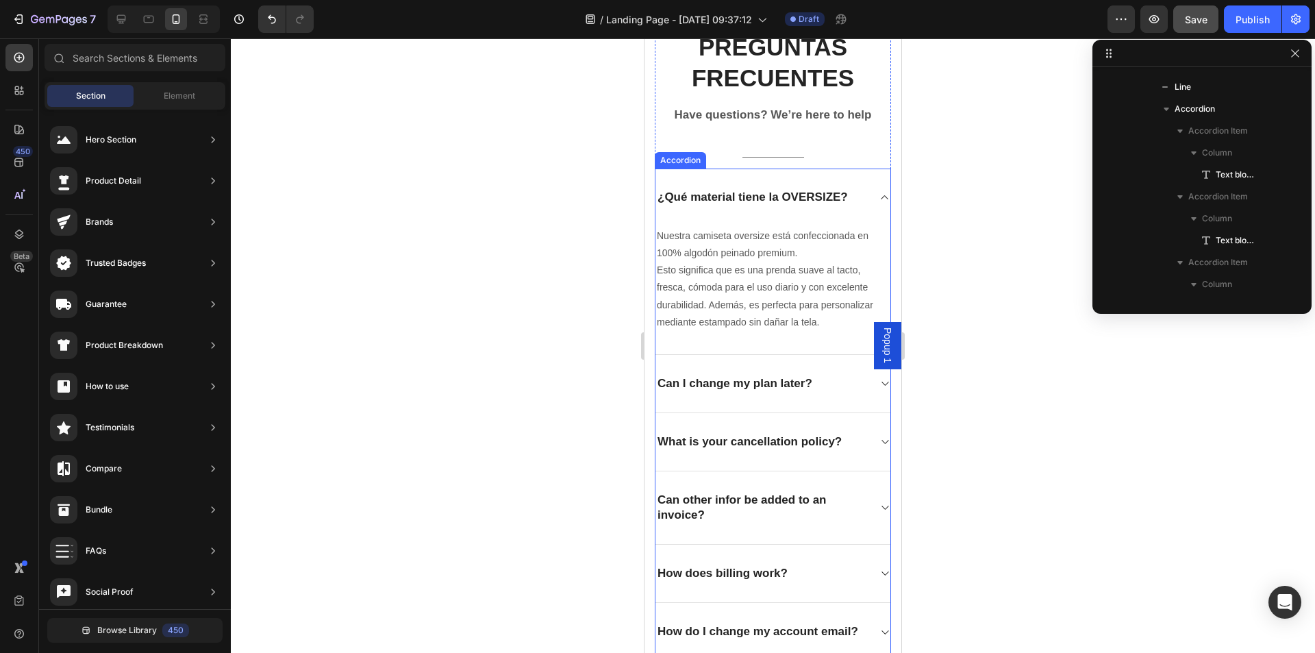
click at [737, 438] on p "What is your cancellation policy?" at bounding box center [749, 441] width 184 height 15
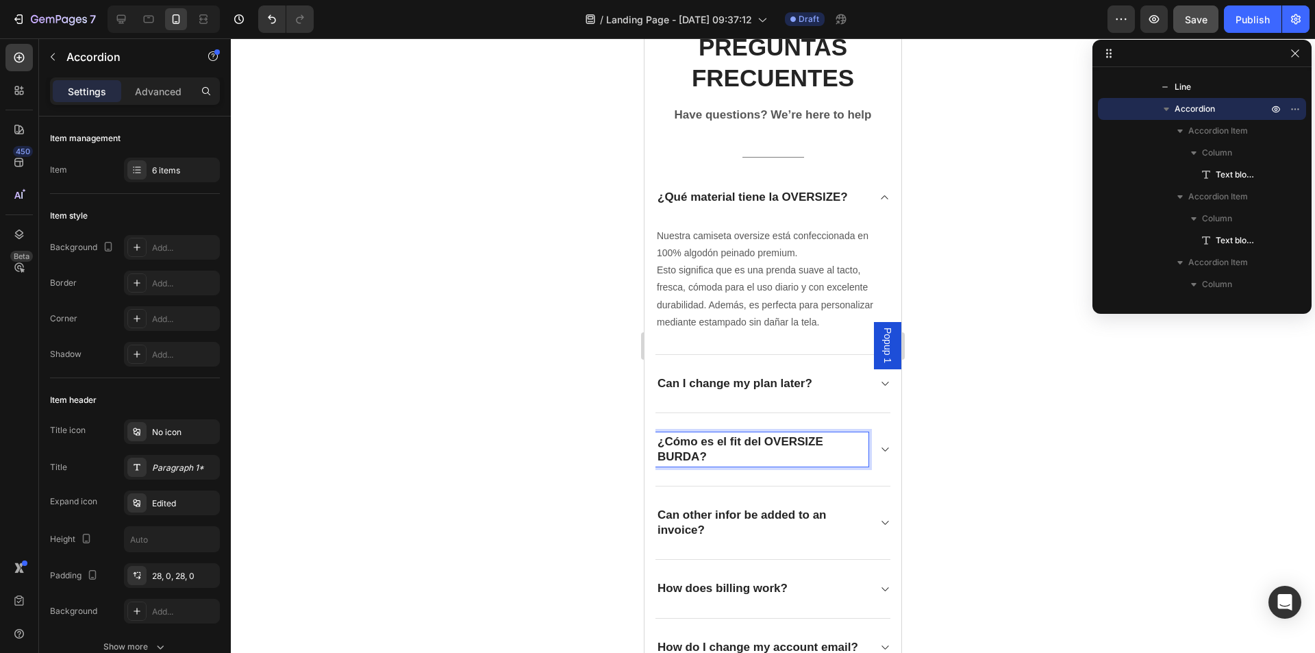
click at [590, 397] on div at bounding box center [773, 345] width 1084 height 614
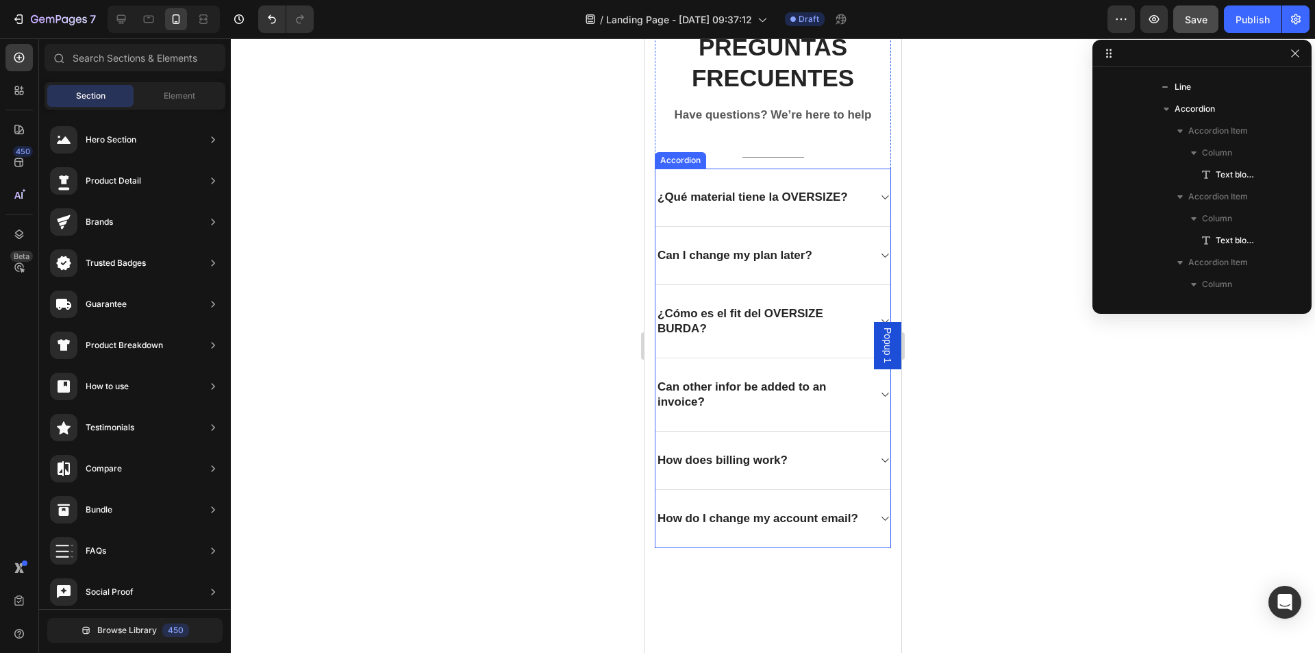
click at [738, 315] on p "¿Cómo es el fit del OVERSIZE BURDA?" at bounding box center [761, 321] width 209 height 30
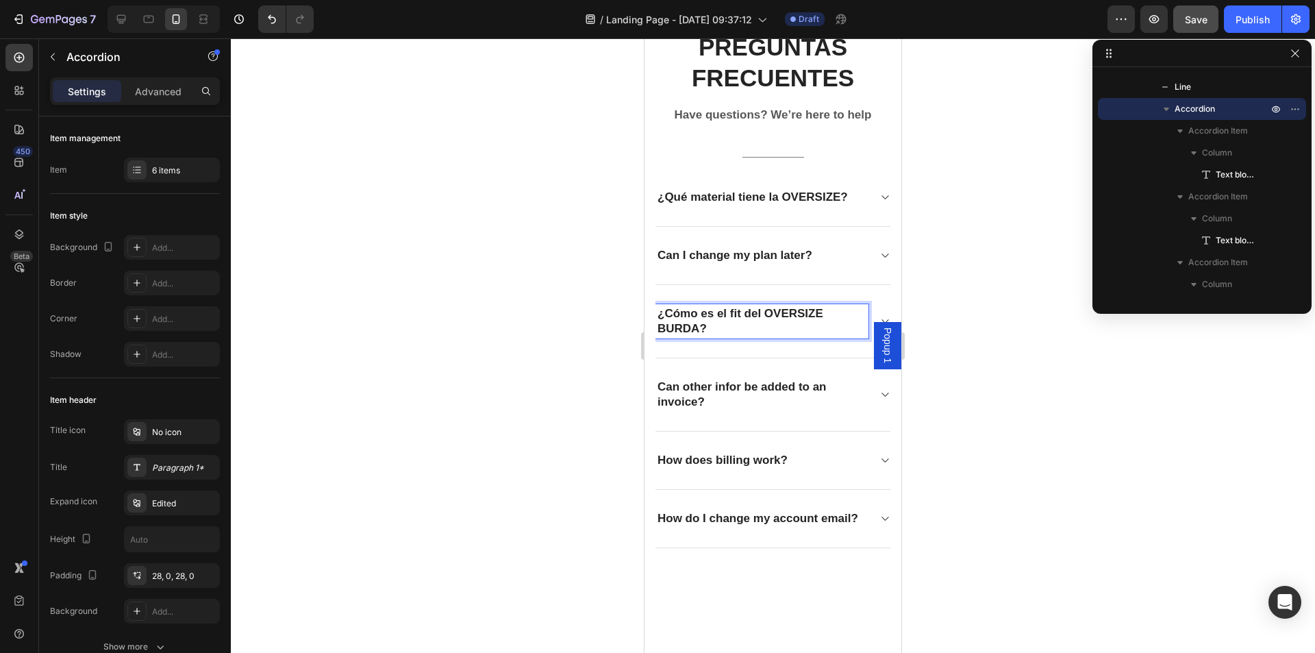
click at [751, 316] on p "¿Cómo es el fit del OVERSIZE BURDA?" at bounding box center [761, 321] width 209 height 30
click at [757, 313] on p "¿Cómo es el fit del OVERSIZE BURDA?" at bounding box center [761, 321] width 209 height 30
click at [518, 337] on div at bounding box center [773, 345] width 1084 height 614
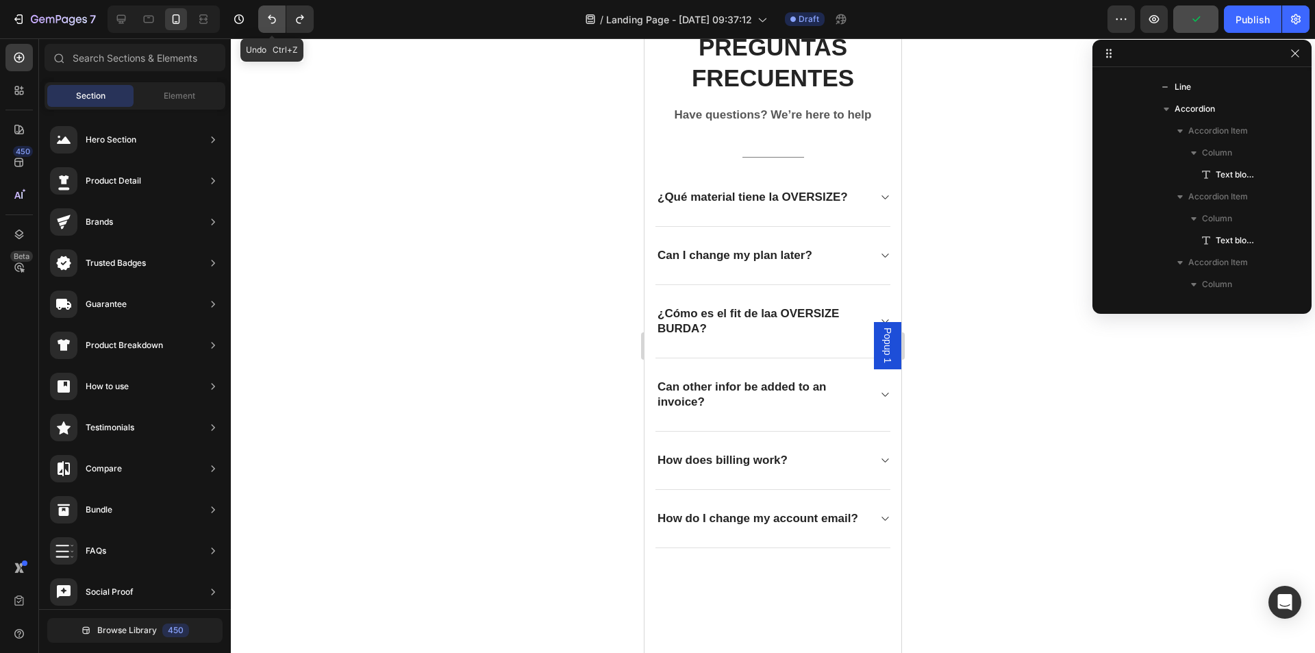
click at [276, 26] on button "Undo/Redo" at bounding box center [271, 18] width 27 height 27
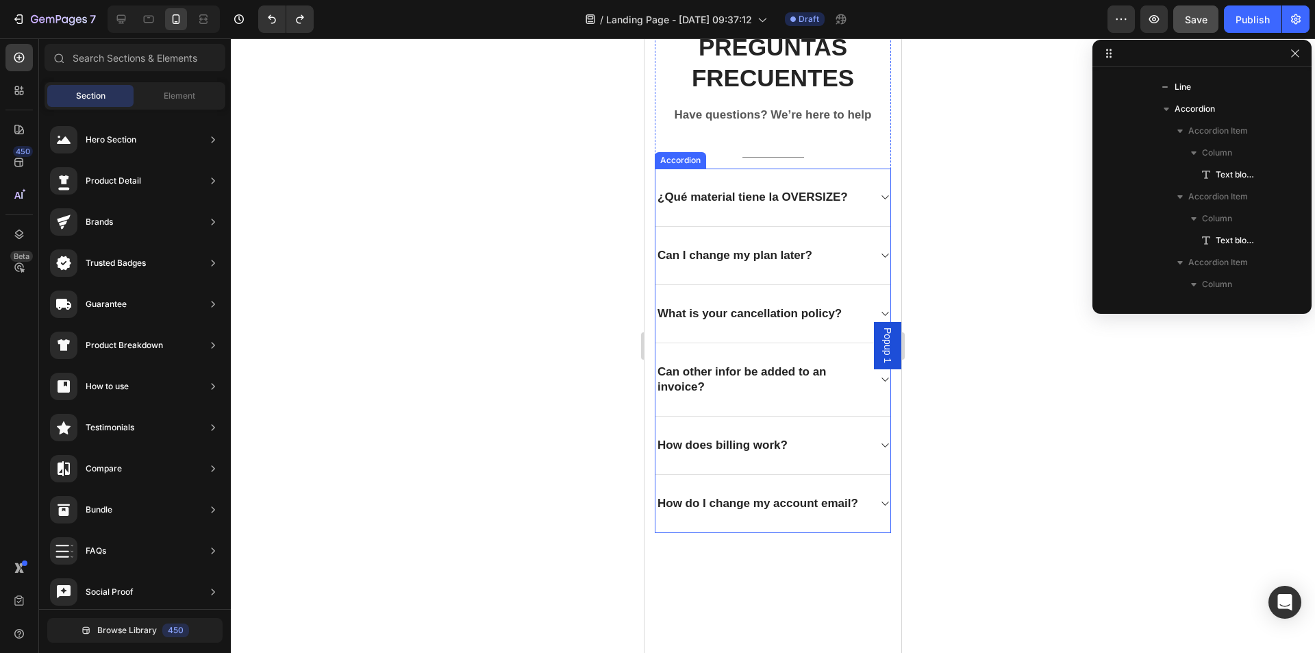
click at [739, 249] on p "Can I change my plan later?" at bounding box center [734, 255] width 155 height 15
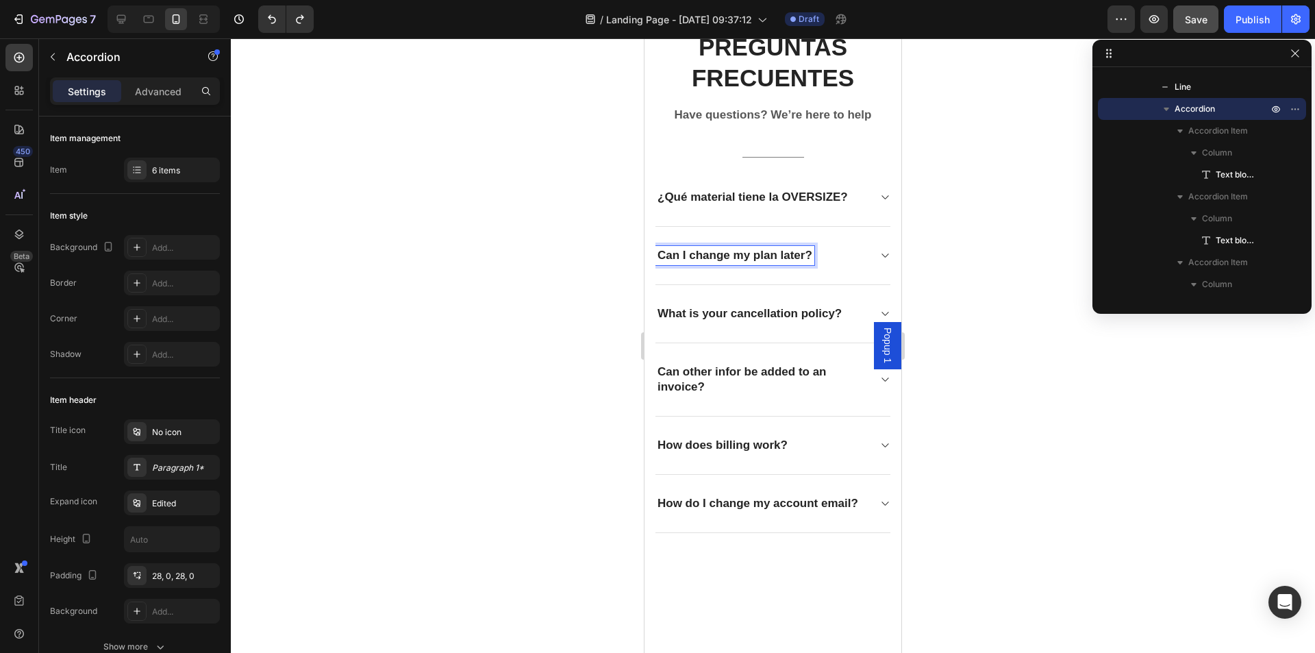
click at [745, 249] on p "Can I change my plan later?" at bounding box center [734, 255] width 155 height 15
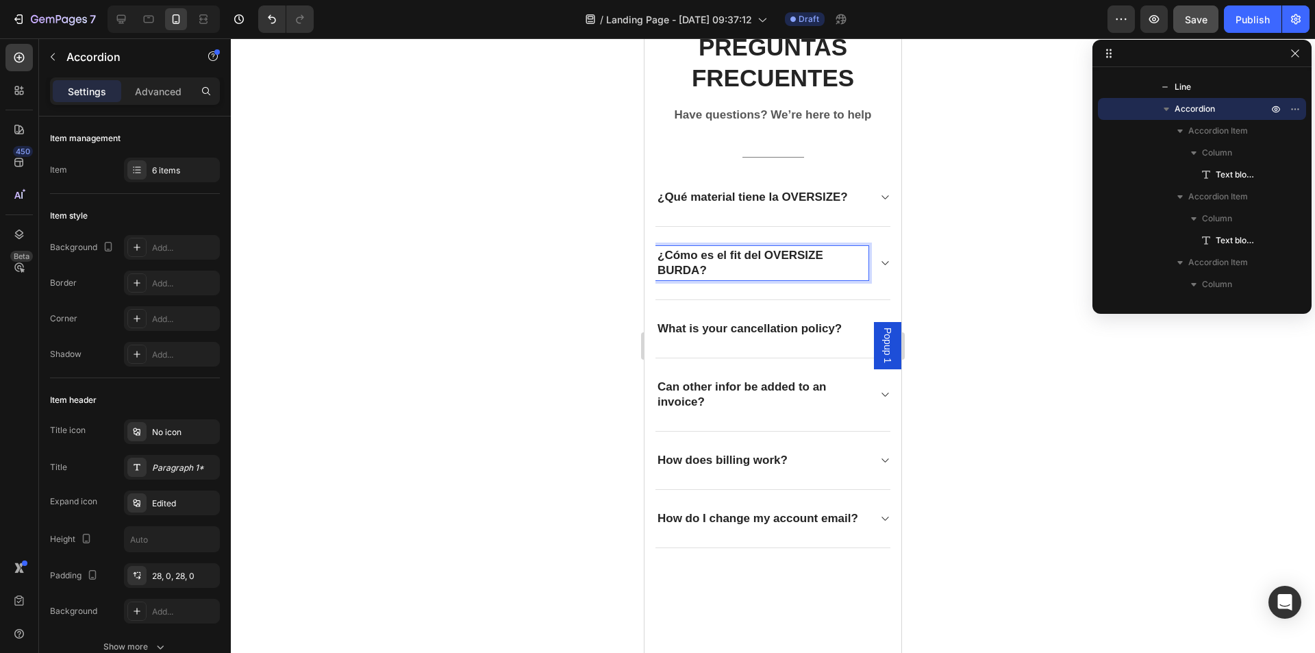
click at [763, 257] on p "¿Cómo es el fit del OVERSIZE BURDA?" at bounding box center [761, 263] width 209 height 30
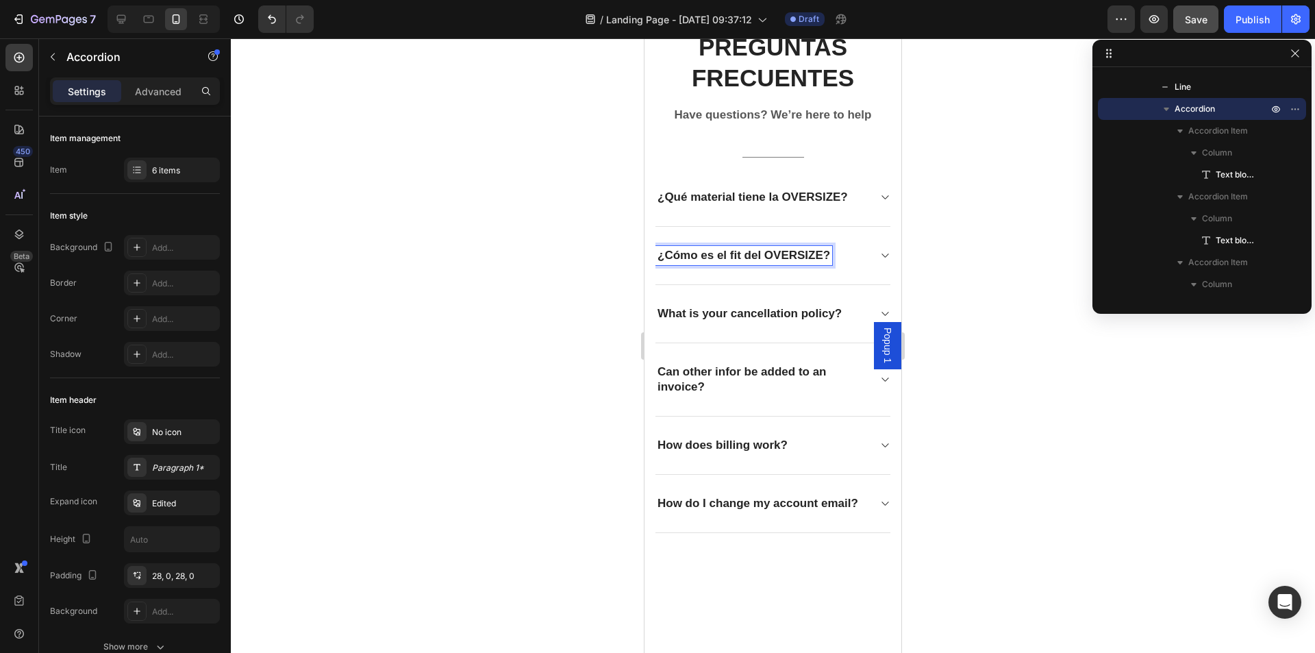
click at [864, 258] on div "¿Cómo es el fit del OVERSIZE?" at bounding box center [772, 256] width 235 height 58
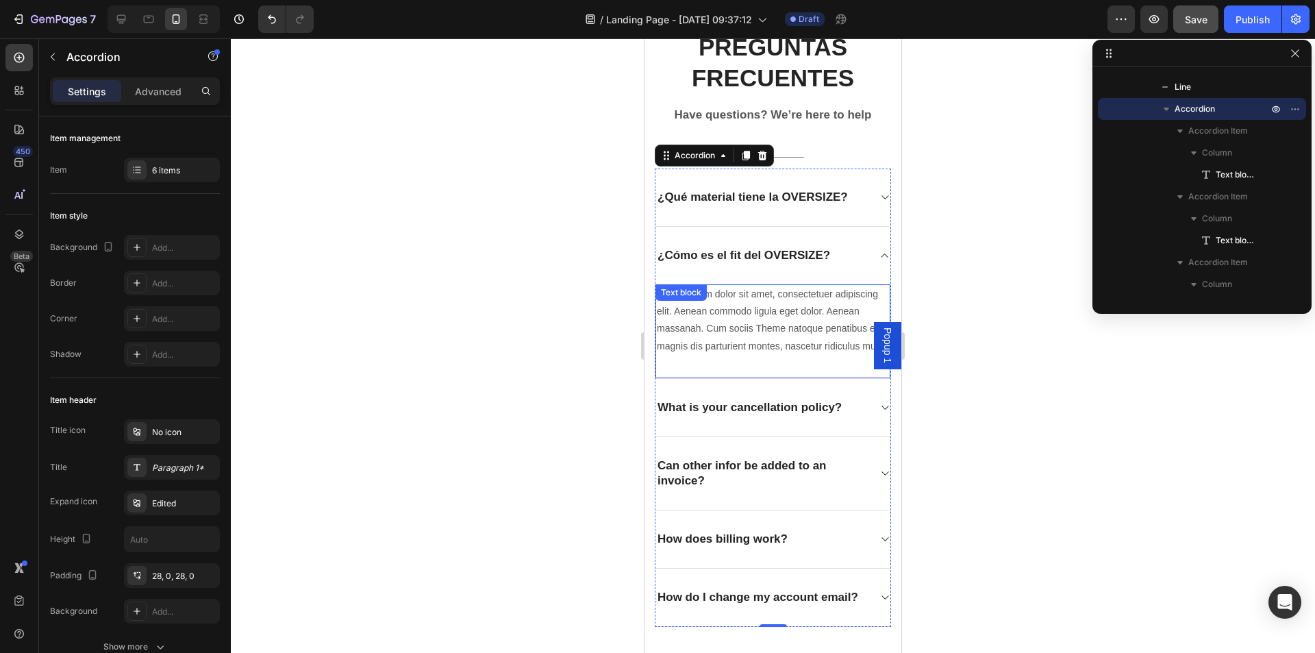
click at [714, 327] on p "Lorem ipsum dolor sit amet, consectetuer adipiscing elit. Aenean commodo ligula…" at bounding box center [773, 320] width 232 height 69
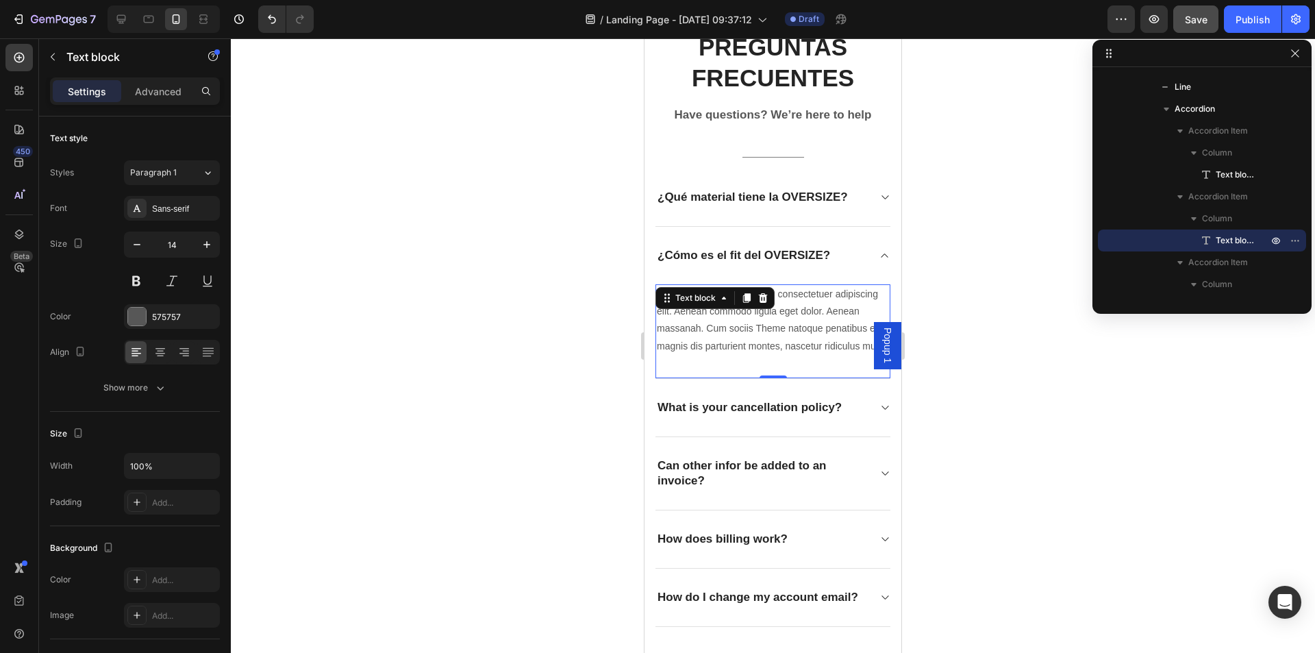
click at [707, 324] on p "Lorem ipsum dolor sit amet, consectetuer adipiscing elit. Aenean commodo ligula…" at bounding box center [773, 320] width 232 height 69
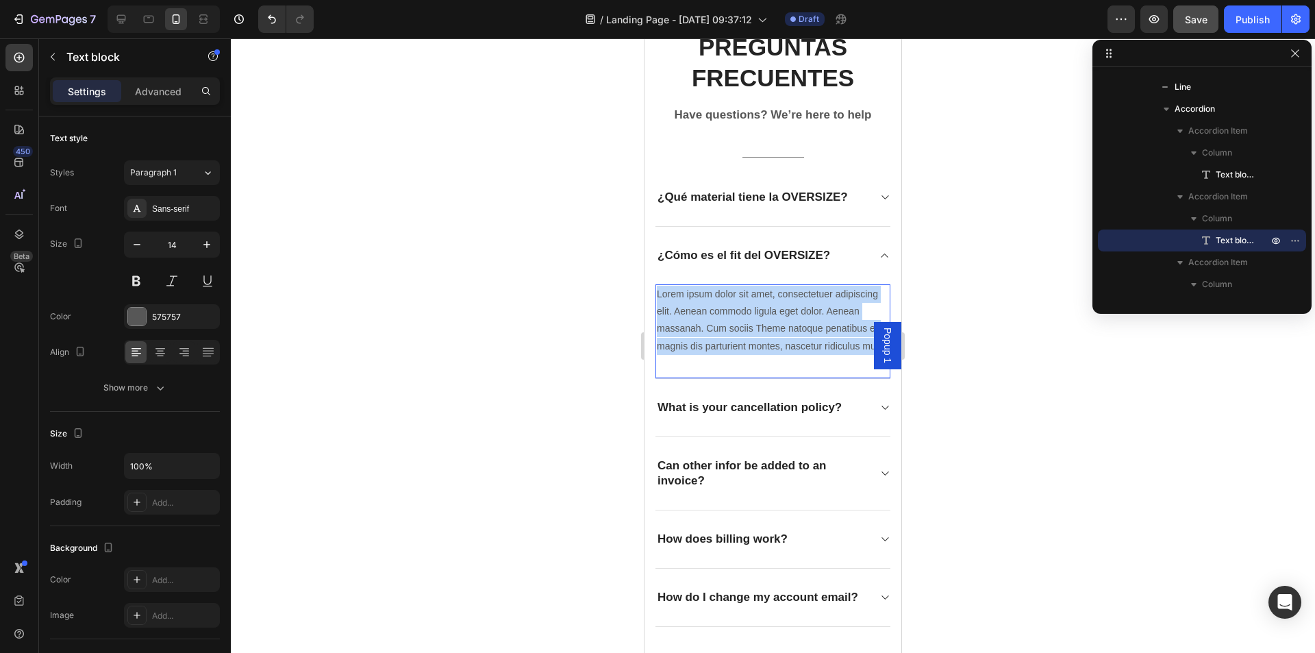
click at [707, 324] on p "Lorem ipsum dolor sit amet, consectetuer adipiscing elit. Aenean commodo ligula…" at bounding box center [773, 320] width 232 height 69
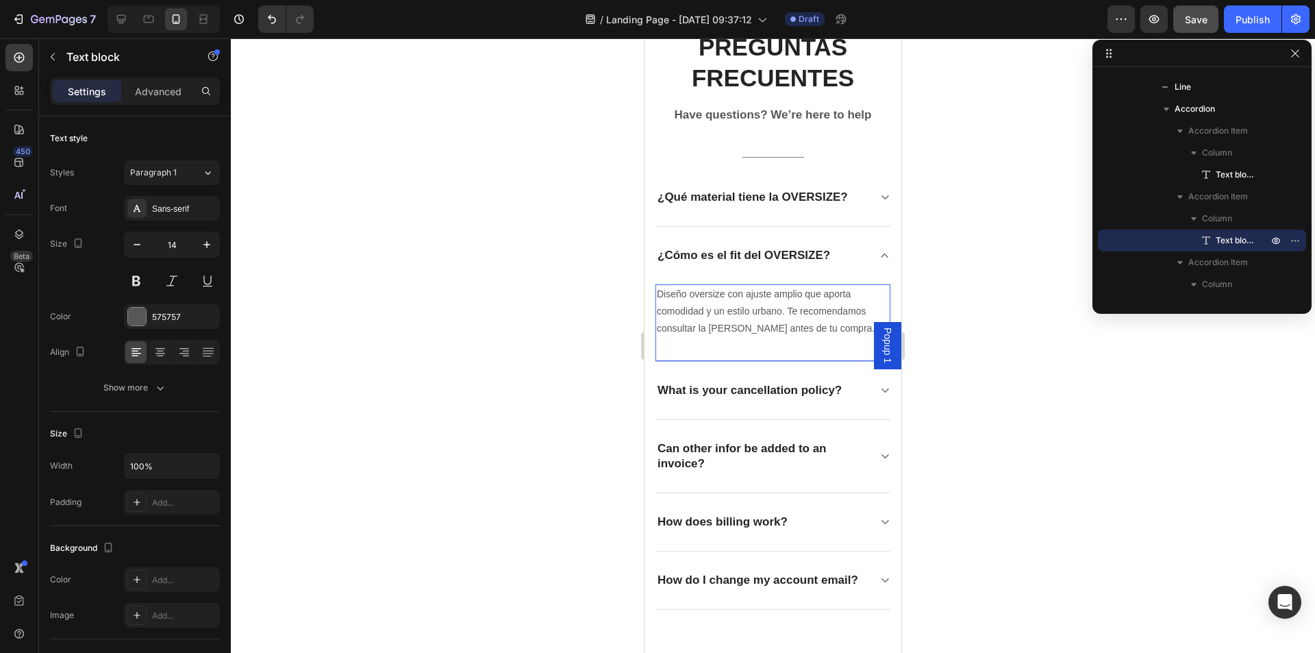
click at [589, 305] on div at bounding box center [773, 345] width 1084 height 614
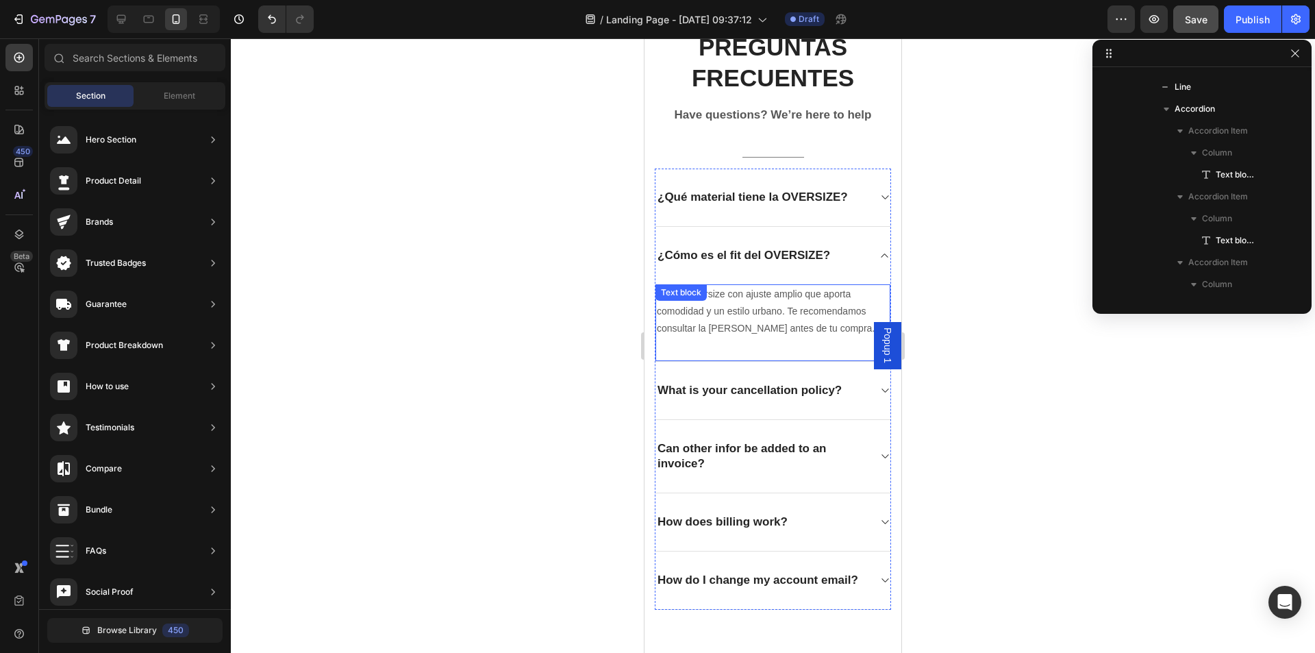
click at [774, 314] on p "Diseño oversize con ajuste amplio que aporta comodidad y un estilo urbano. Te r…" at bounding box center [773, 312] width 232 height 52
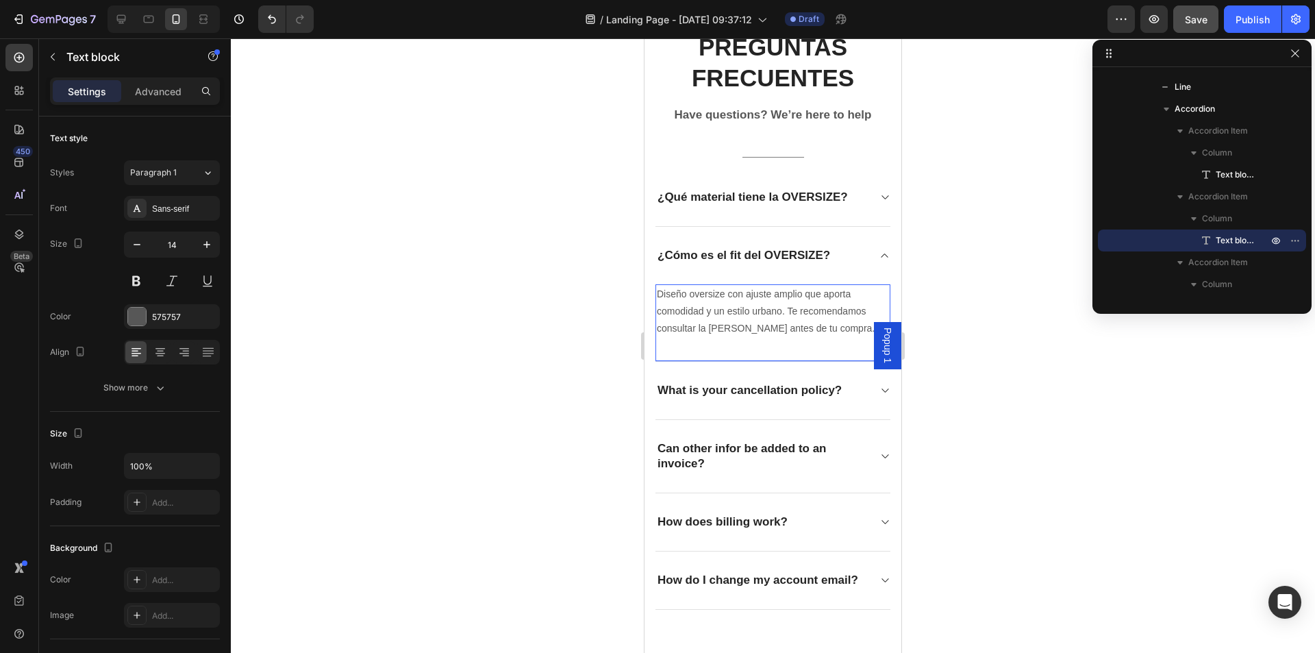
click at [851, 332] on p "Diseño oversize con ajuste amplio que aporta comodidad y un estilo urbano. Te r…" at bounding box center [773, 312] width 232 height 52
click at [423, 300] on div at bounding box center [773, 345] width 1084 height 614
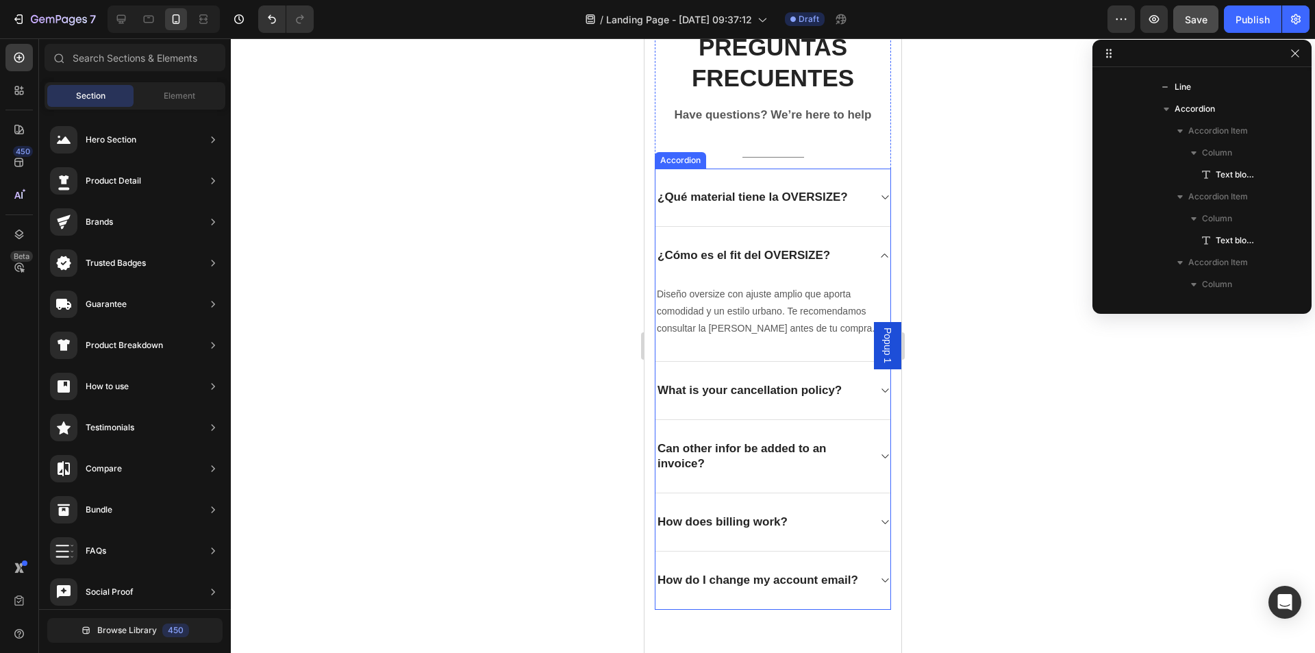
click at [705, 388] on p "What is your cancellation policy?" at bounding box center [749, 390] width 184 height 15
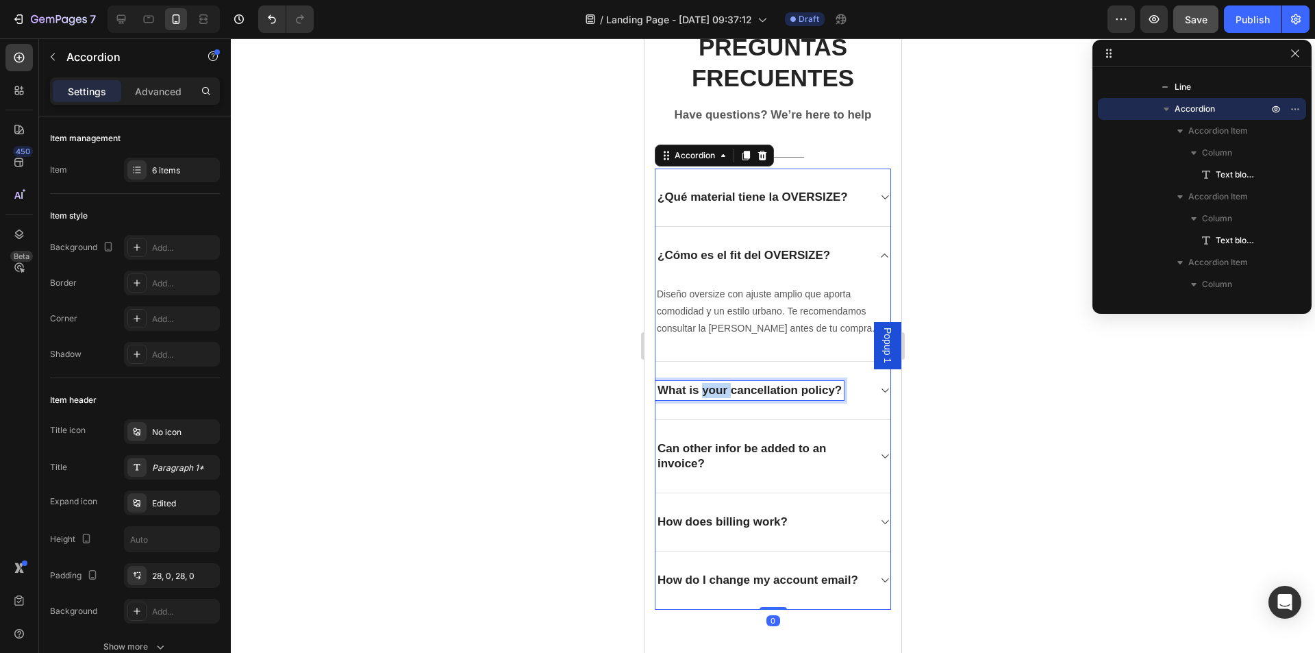
click at [705, 388] on p "What is your cancellation policy?" at bounding box center [749, 390] width 184 height 15
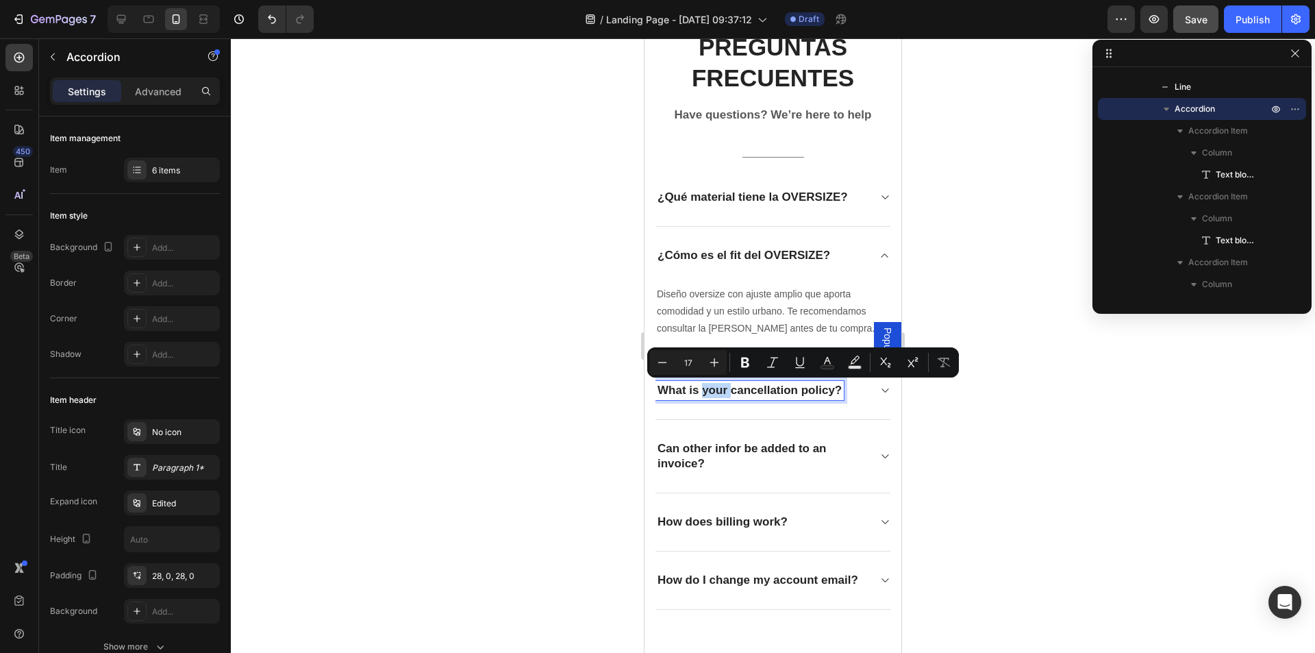
click at [705, 388] on p "What is your cancellation policy?" at bounding box center [749, 390] width 184 height 15
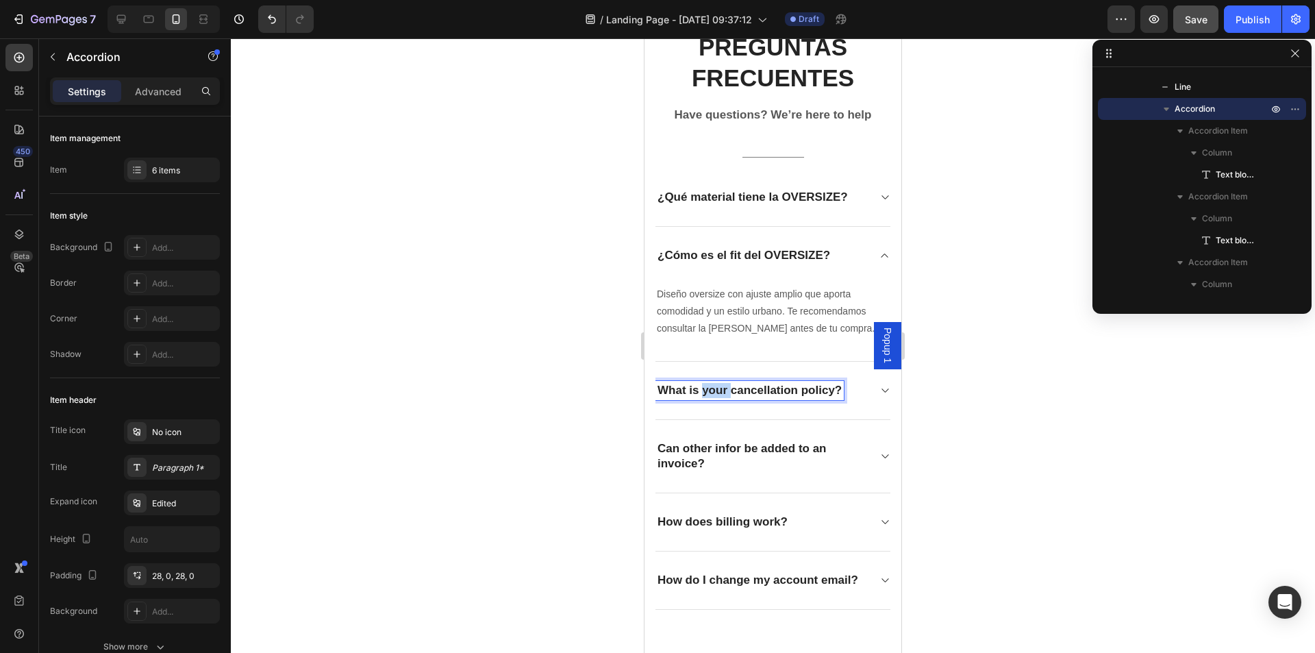
click at [705, 388] on p "What is your cancellation policy?" at bounding box center [749, 390] width 184 height 15
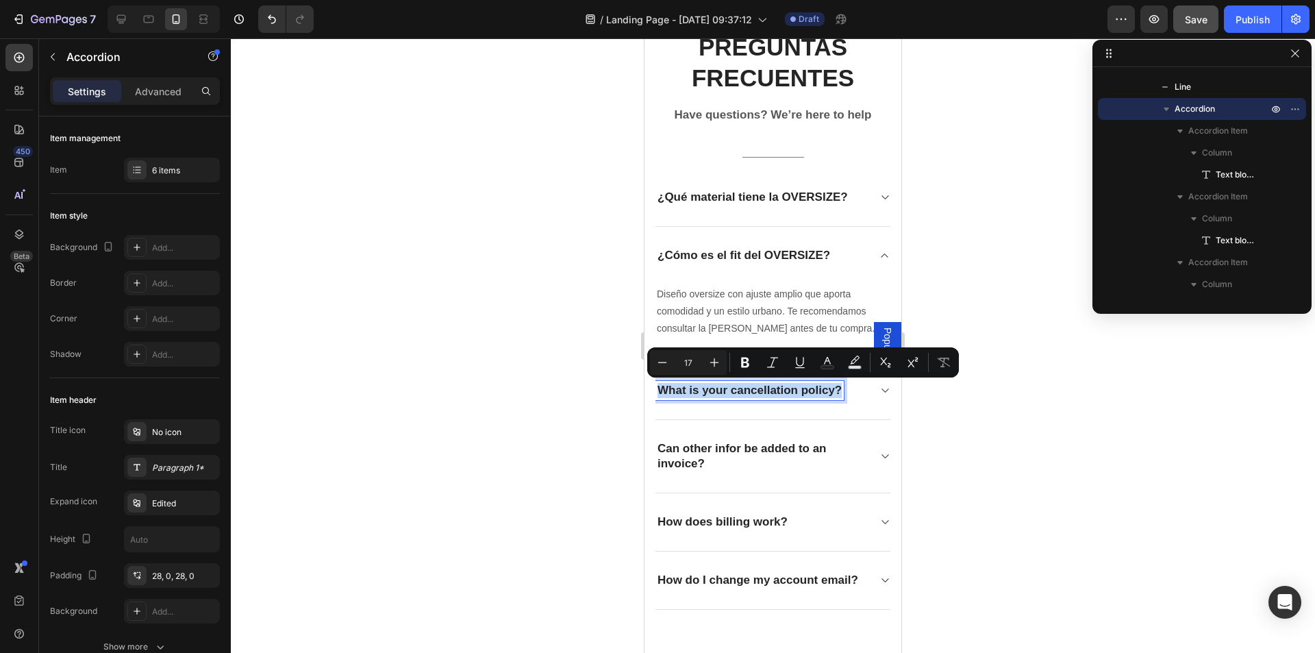
click at [705, 388] on p "What is your cancellation policy?" at bounding box center [749, 390] width 184 height 15
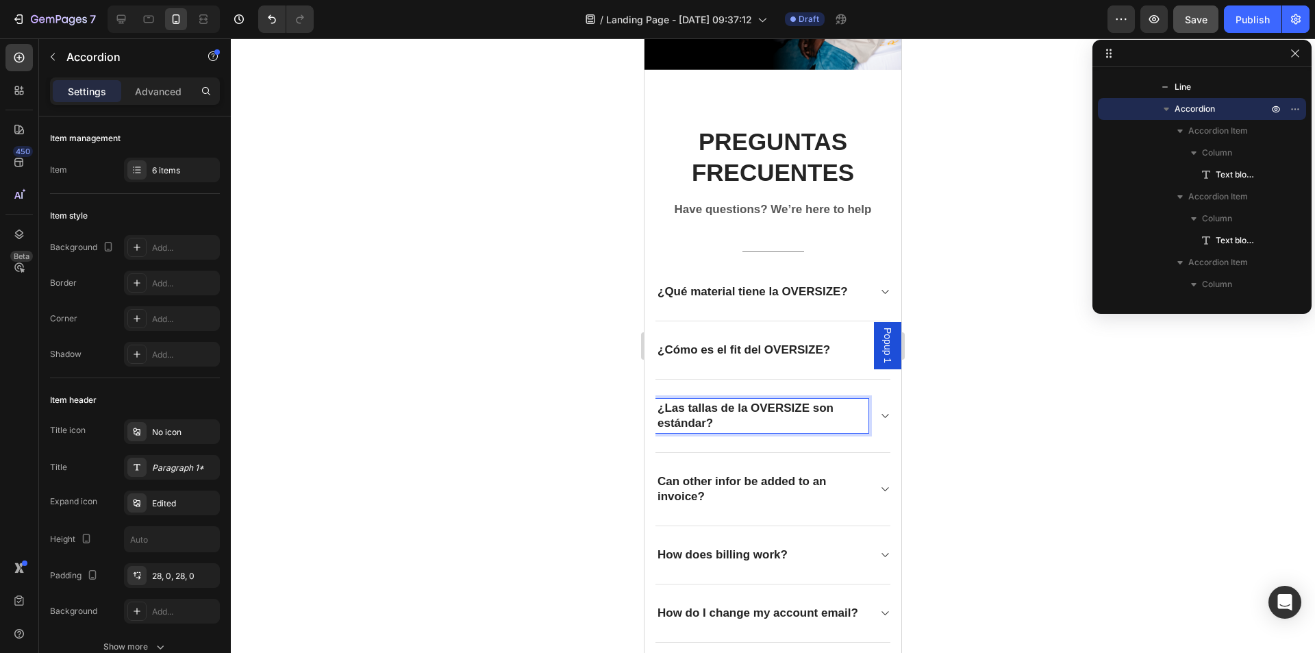
scroll to position [1978, 0]
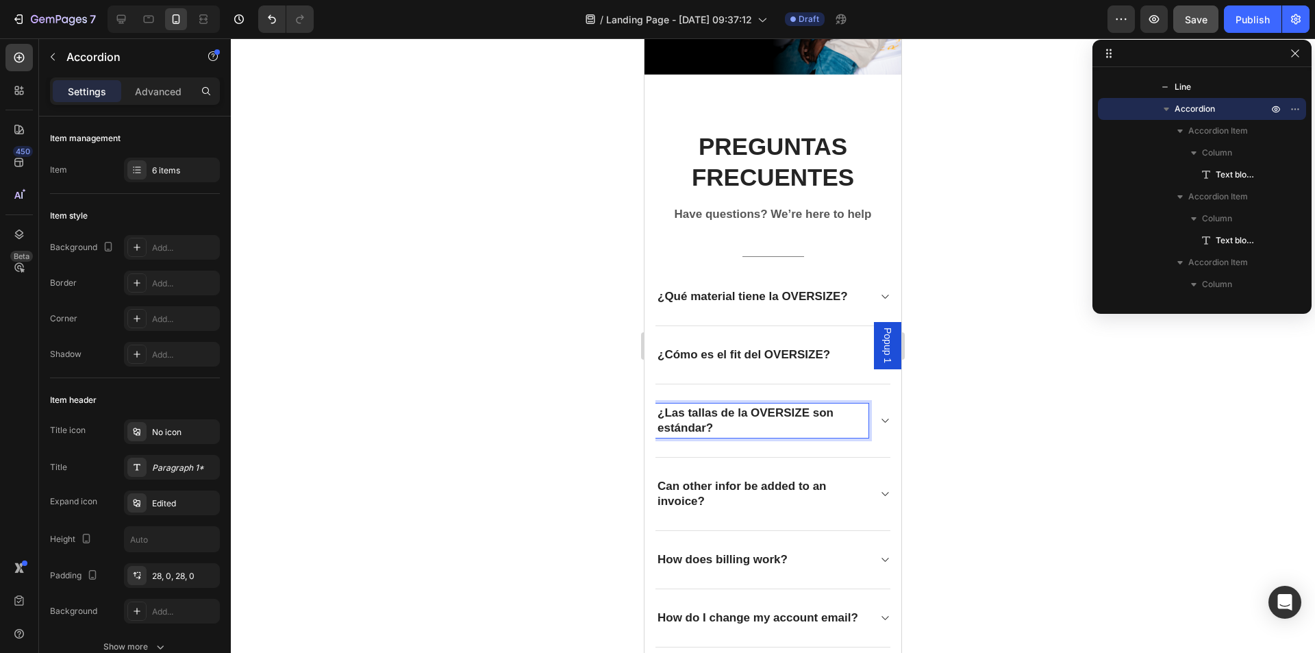
click at [1028, 410] on div at bounding box center [773, 345] width 1084 height 614
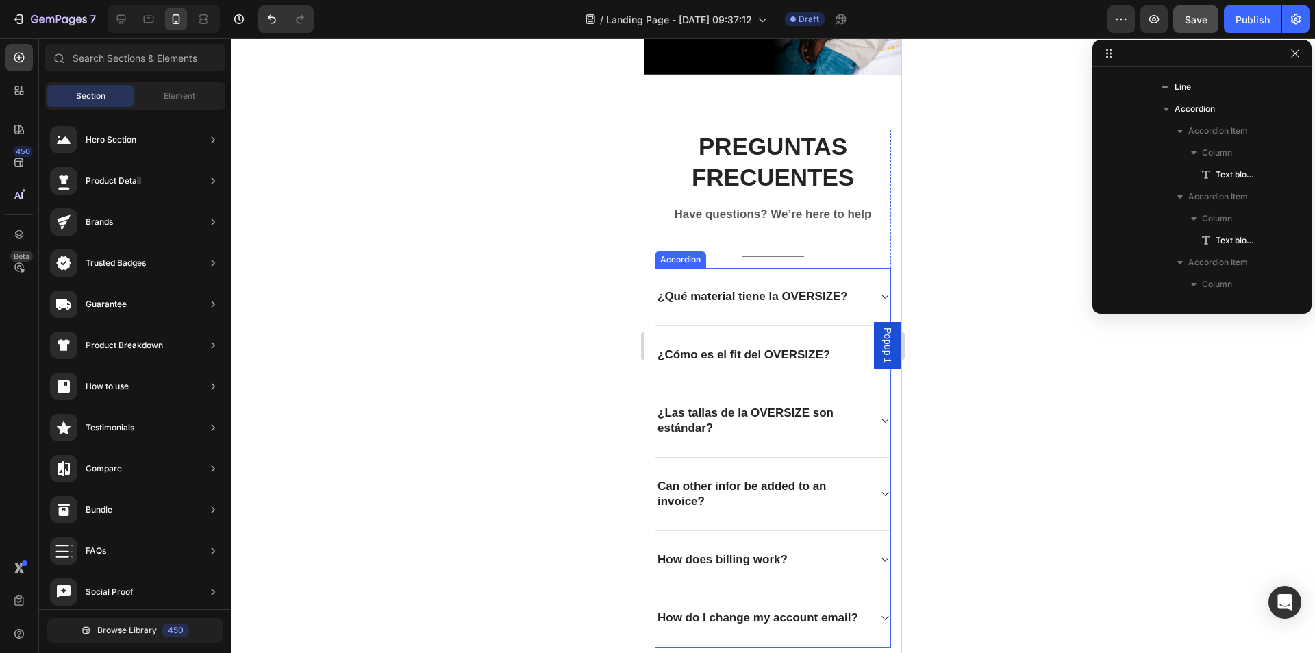
click at [881, 418] on icon at bounding box center [884, 420] width 7 height 4
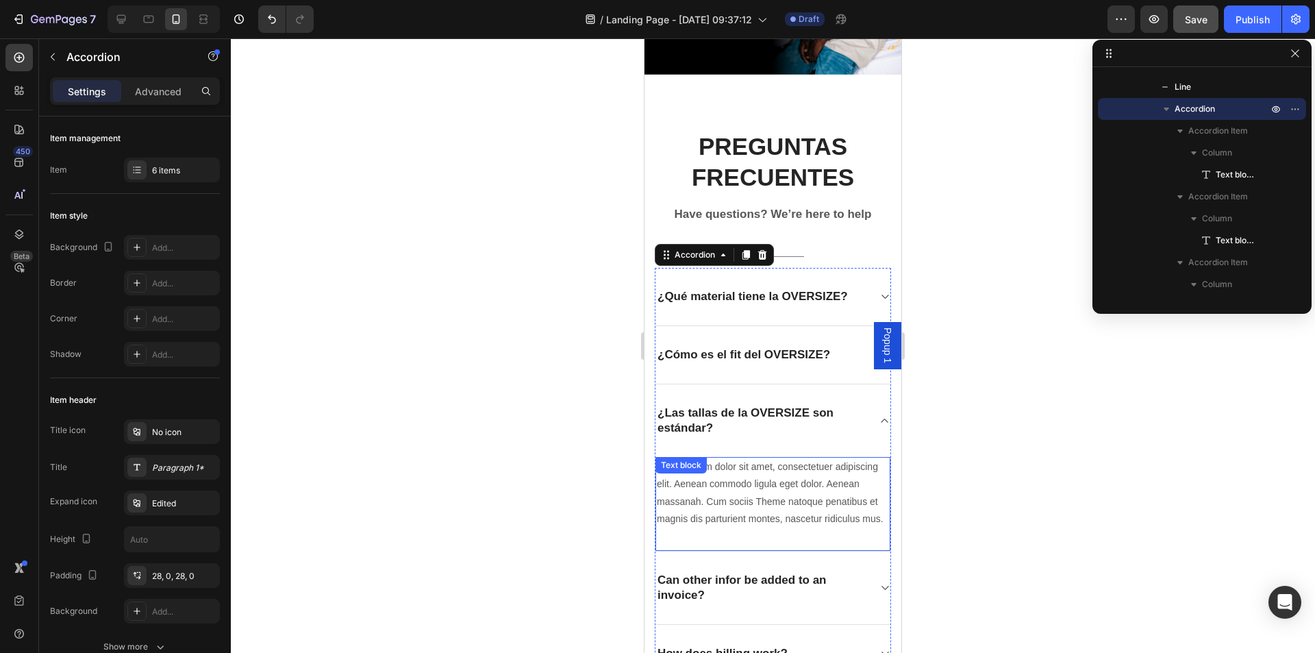
click at [739, 469] on p "Lorem ipsum dolor sit amet, consectetuer adipiscing elit. Aenean commodo ligula…" at bounding box center [773, 492] width 232 height 69
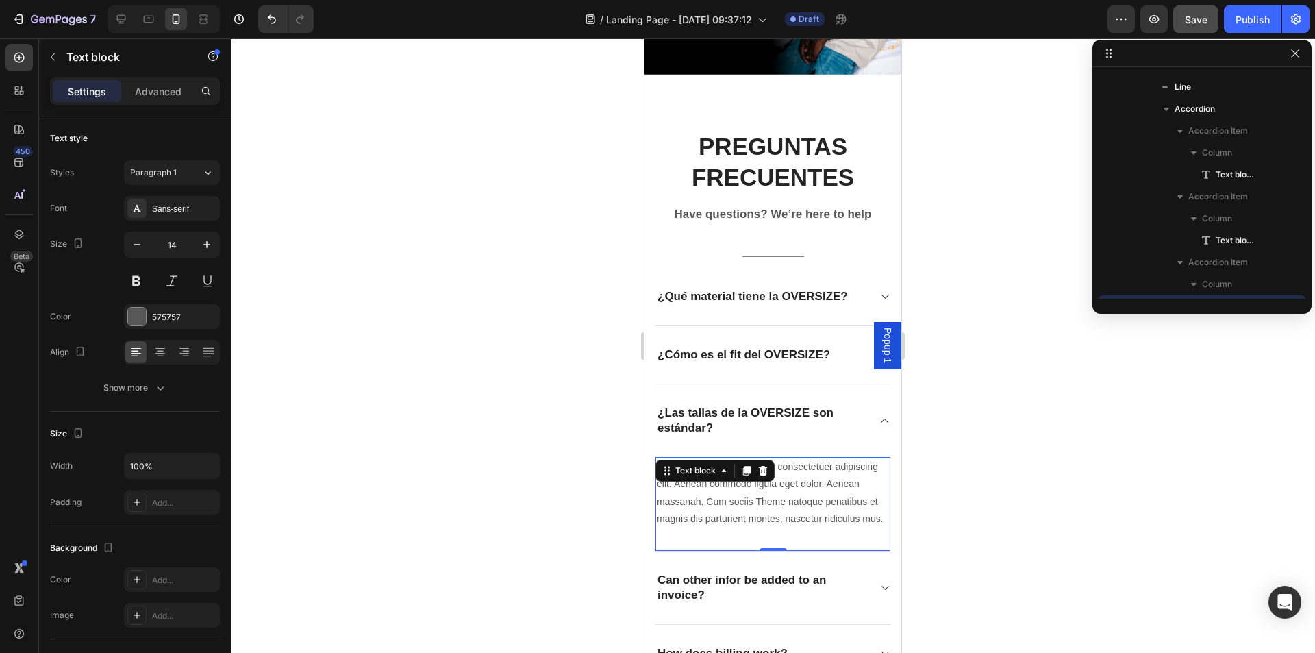
click at [739, 469] on p "Lorem ipsum dolor sit amet, consectetuer adipiscing elit. Aenean commodo ligula…" at bounding box center [773, 492] width 232 height 69
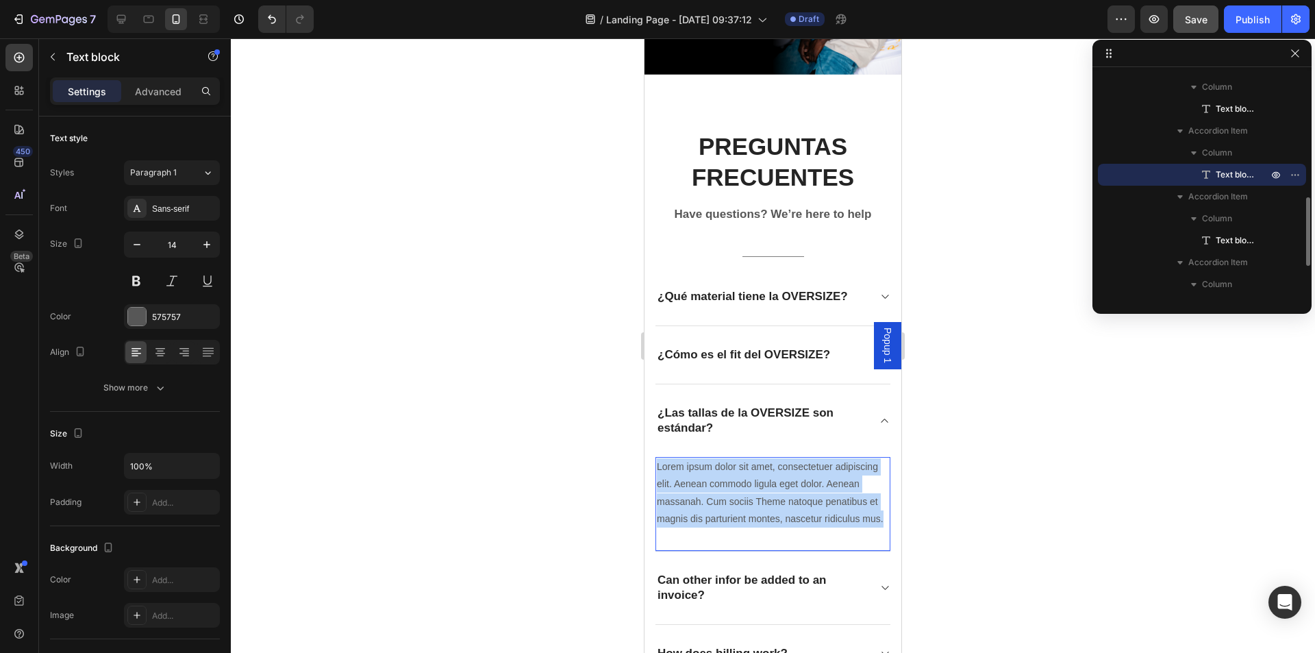
click at [739, 469] on p "Lorem ipsum dolor sit amet, consectetuer adipiscing elit. Aenean commodo ligula…" at bounding box center [773, 492] width 232 height 69
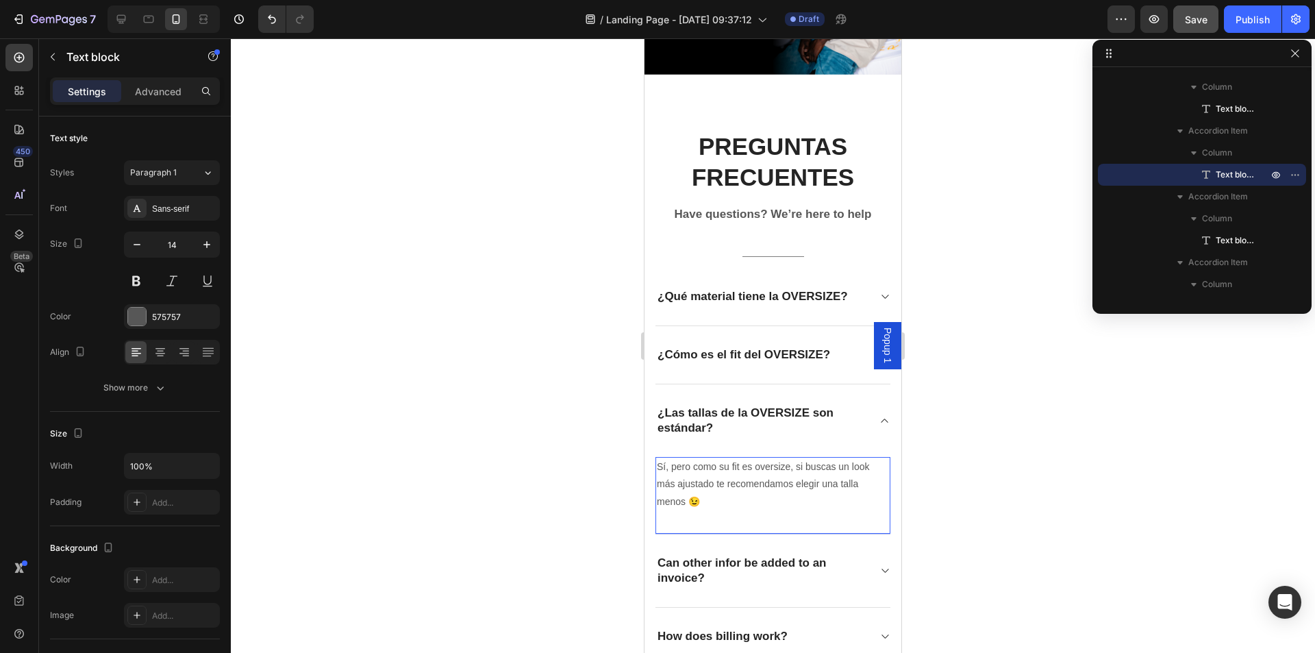
click at [523, 407] on div at bounding box center [773, 345] width 1084 height 614
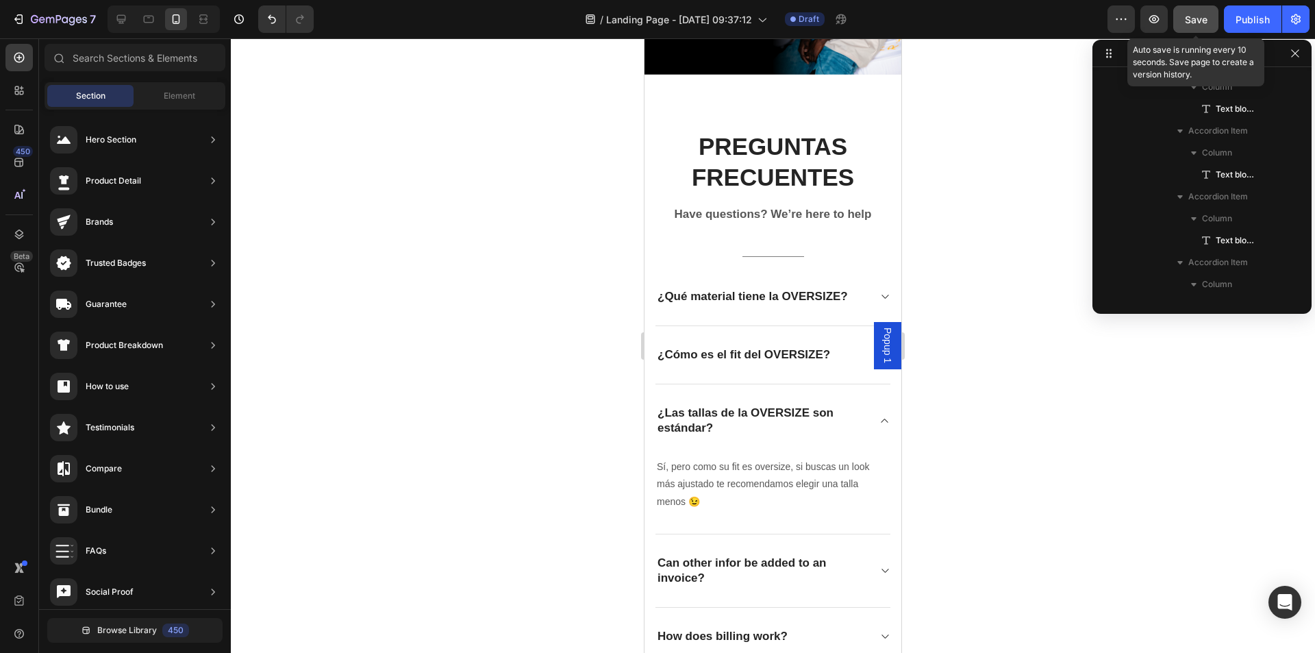
click at [1185, 21] on span "Save" at bounding box center [1196, 20] width 23 height 12
click at [1134, 23] on button "button" at bounding box center [1120, 18] width 27 height 27
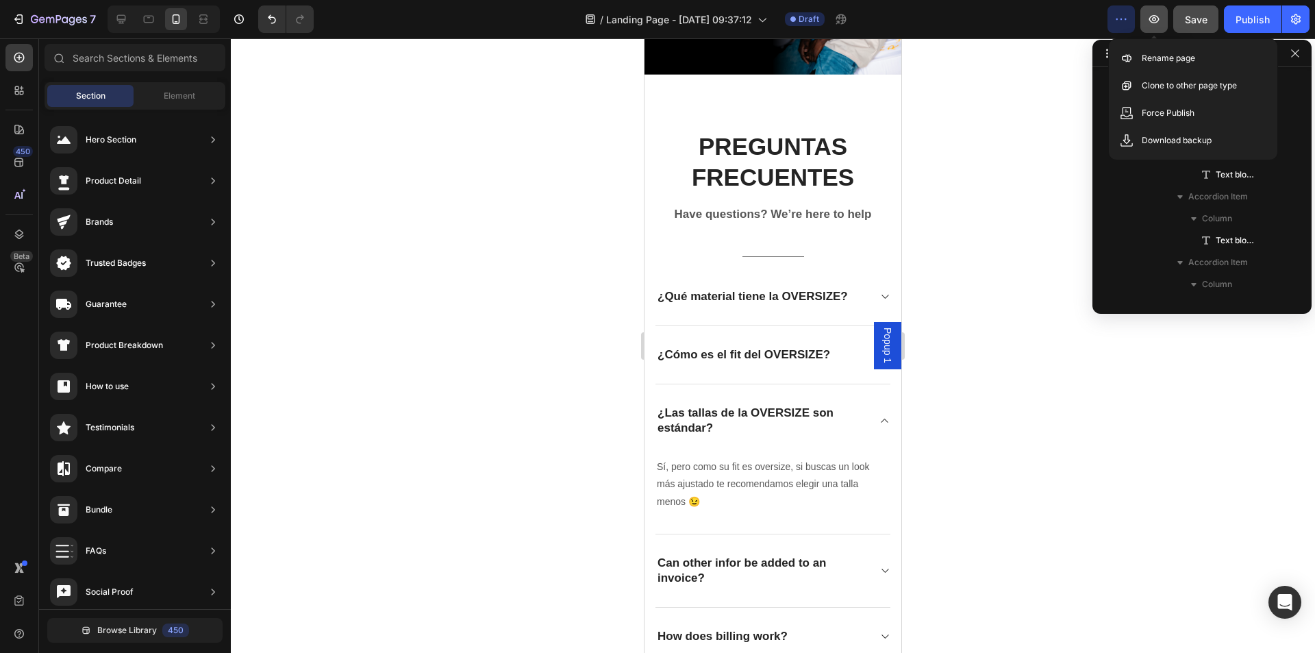
click at [1153, 22] on icon "button" at bounding box center [1154, 19] width 10 height 8
